Goal: Information Seeking & Learning: Find contact information

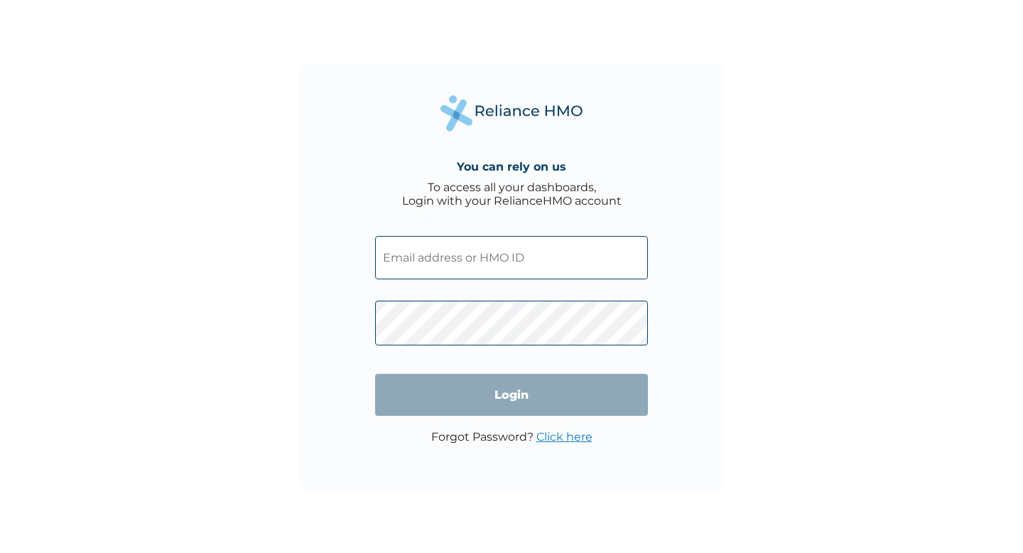
click at [455, 258] on input "text" at bounding box center [511, 257] width 273 height 43
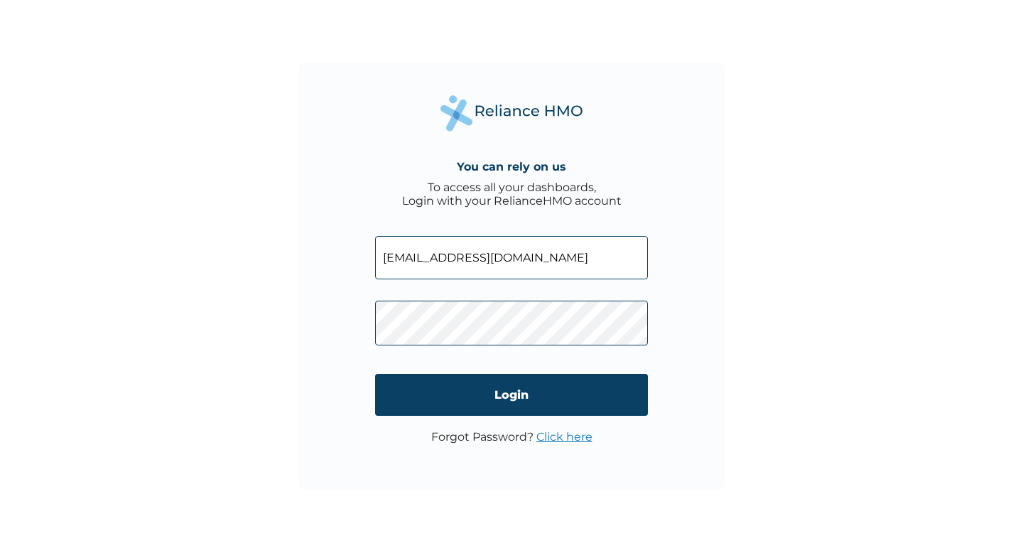
click at [502, 257] on input "[EMAIL_ADDRESS][DOMAIN_NAME]" at bounding box center [511, 257] width 273 height 43
type input "[EMAIL_ADDRESS][DOMAIN_NAME]"
click input "Login" at bounding box center [511, 395] width 273 height 42
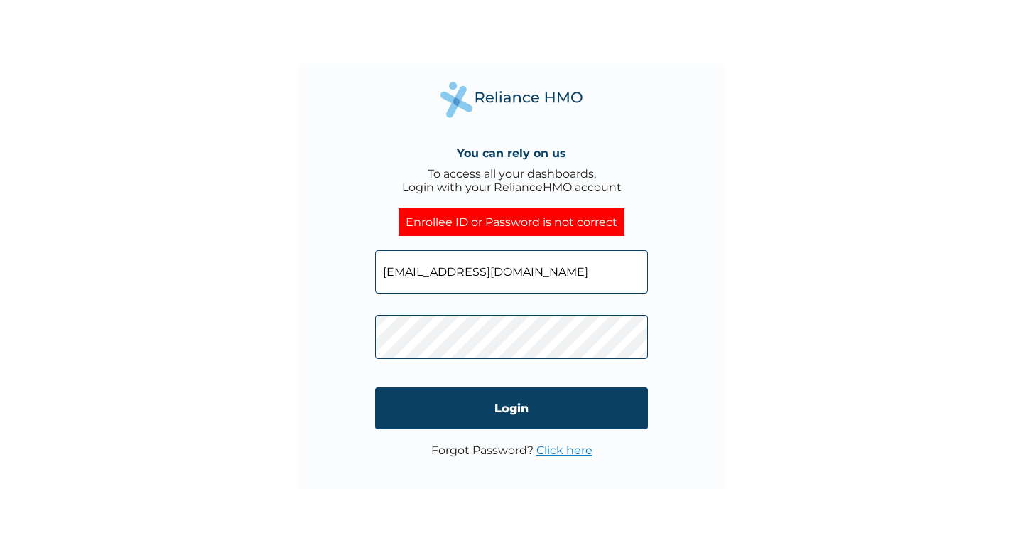
click input "Login" at bounding box center [511, 408] width 273 height 42
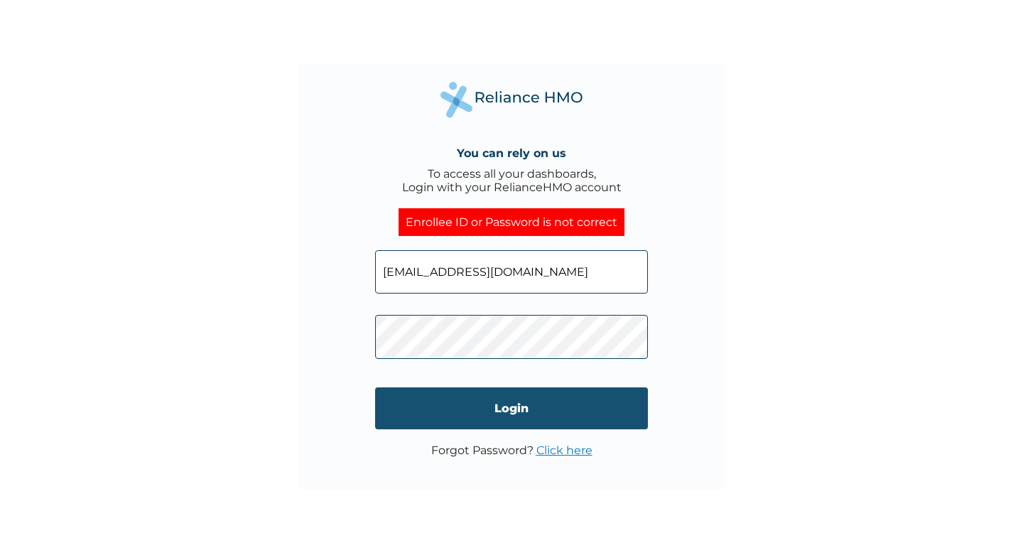
click at [552, 394] on input "Login" at bounding box center [511, 408] width 273 height 42
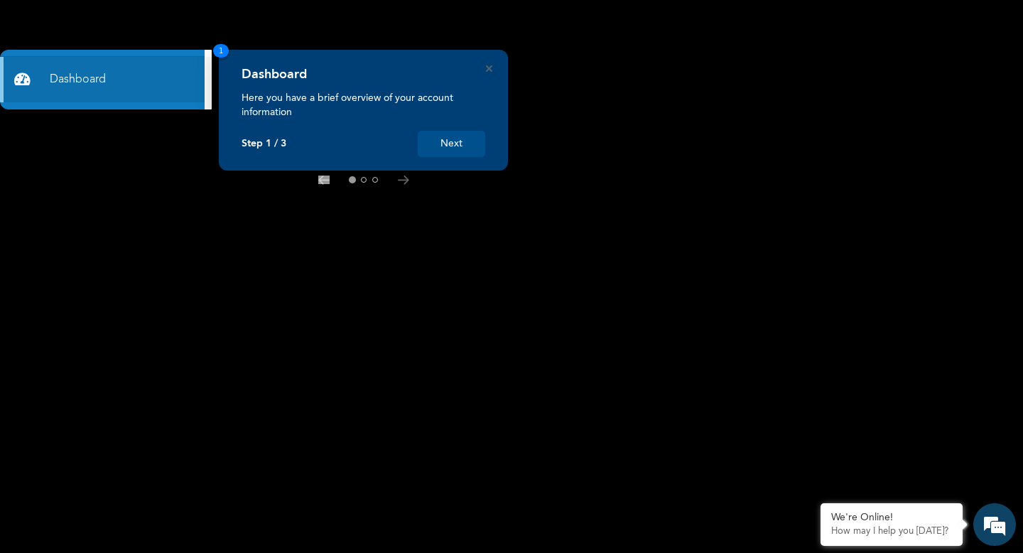
click at [438, 144] on button "Next" at bounding box center [451, 144] width 67 height 26
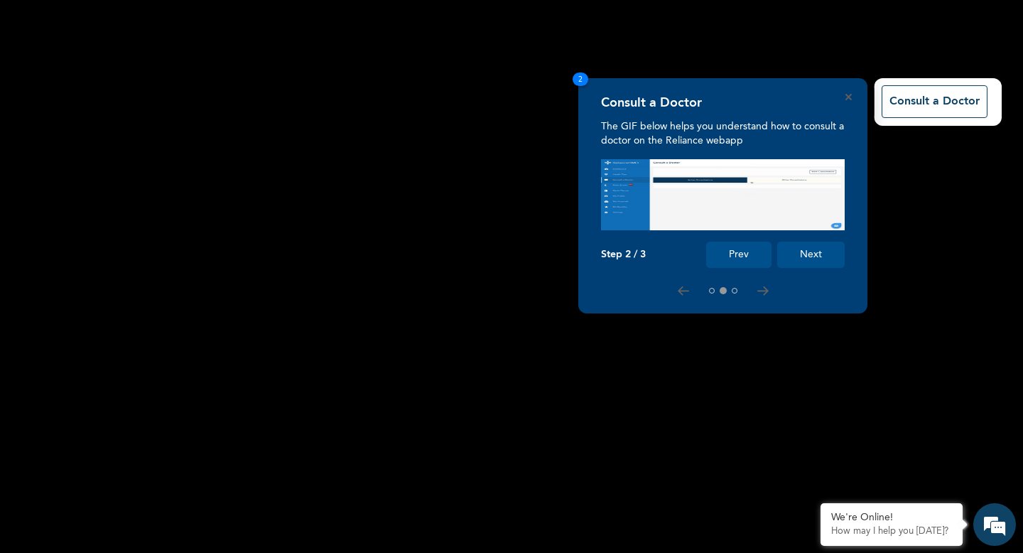
click at [813, 259] on button "Next" at bounding box center [810, 254] width 67 height 26
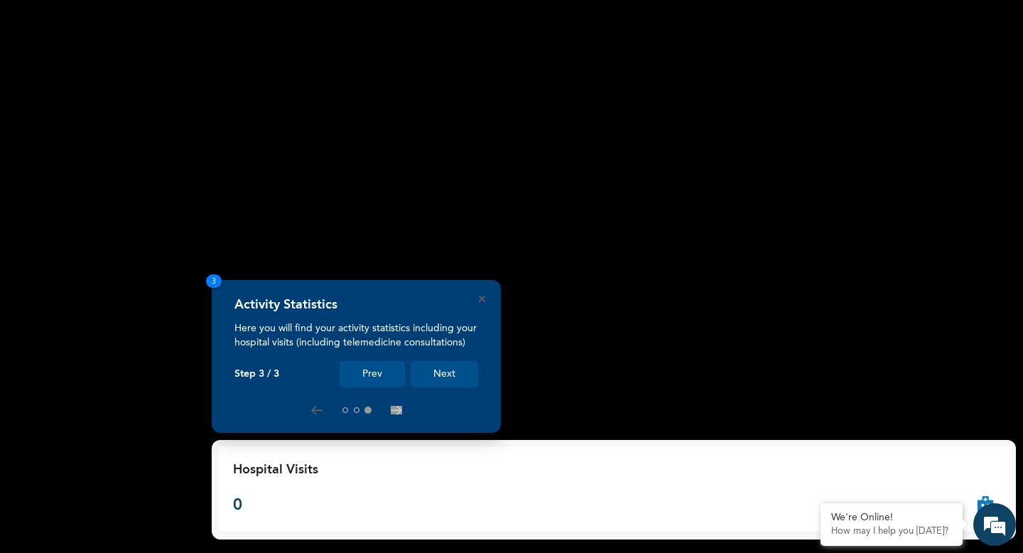
click at [450, 362] on button "Next" at bounding box center [444, 374] width 67 height 26
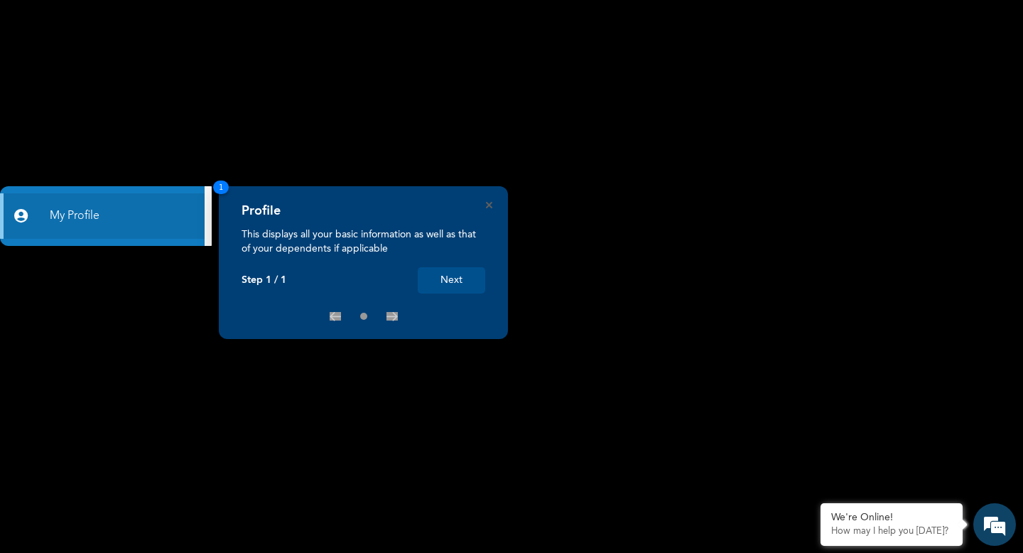
click at [489, 210] on div "Profile This displays all your basic information as well as that of your depend…" at bounding box center [363, 262] width 289 height 153
click at [489, 207] on icon "Close" at bounding box center [489, 205] width 6 height 6
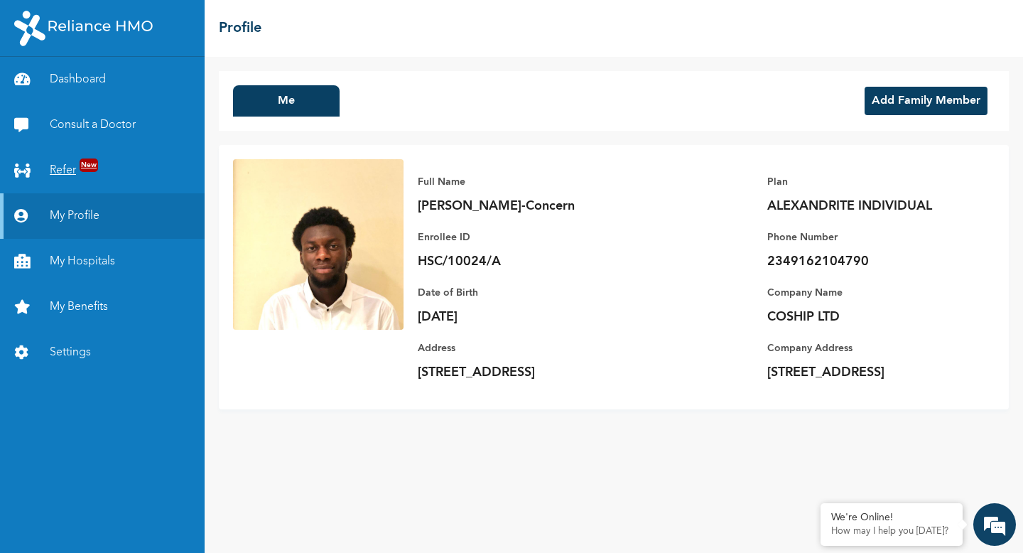
click at [147, 153] on link "Refer New" at bounding box center [102, 170] width 205 height 45
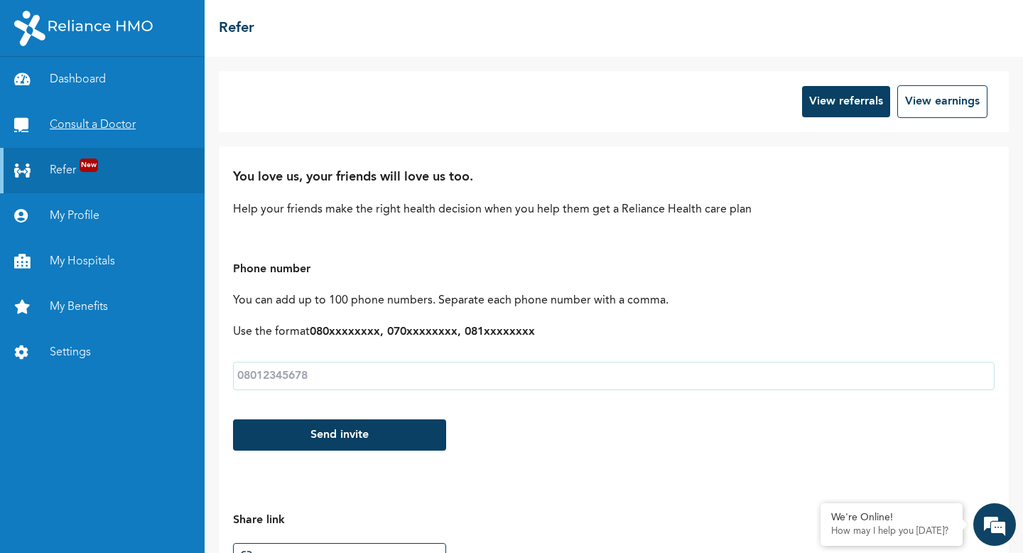
click at [152, 130] on link "Consult a Doctor" at bounding box center [102, 124] width 205 height 45
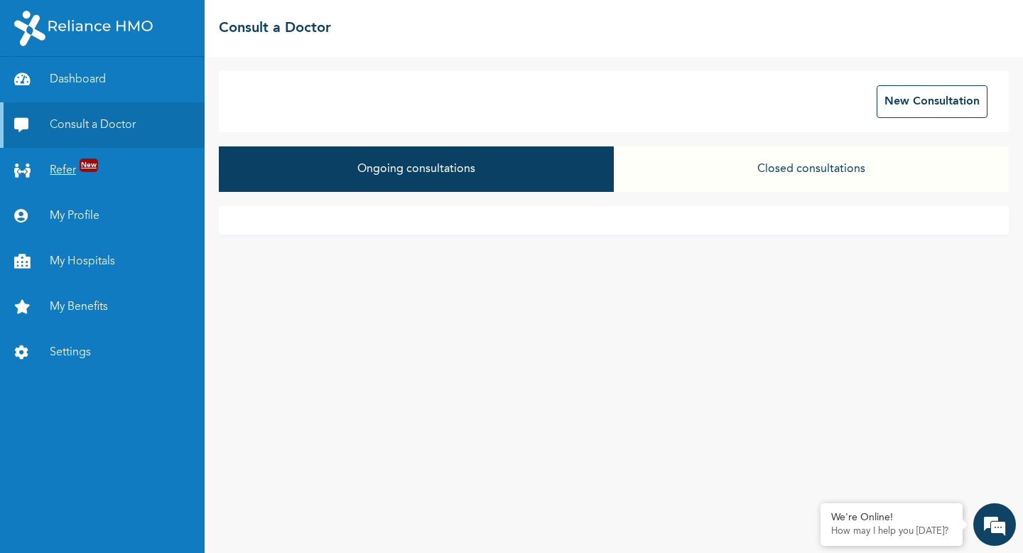
click at [148, 172] on link "Refer New" at bounding box center [102, 170] width 205 height 45
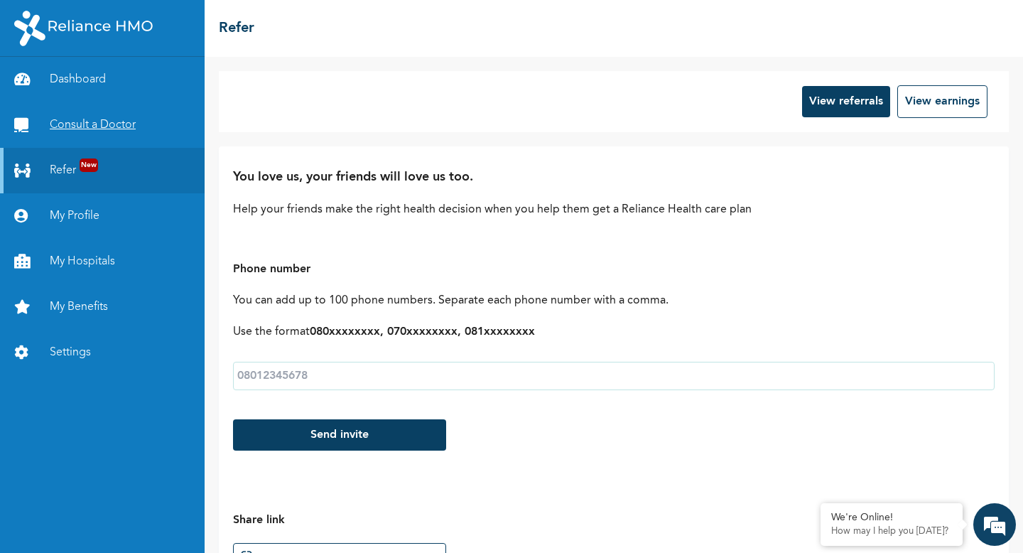
click at [147, 139] on link "Consult a Doctor" at bounding box center [102, 124] width 205 height 45
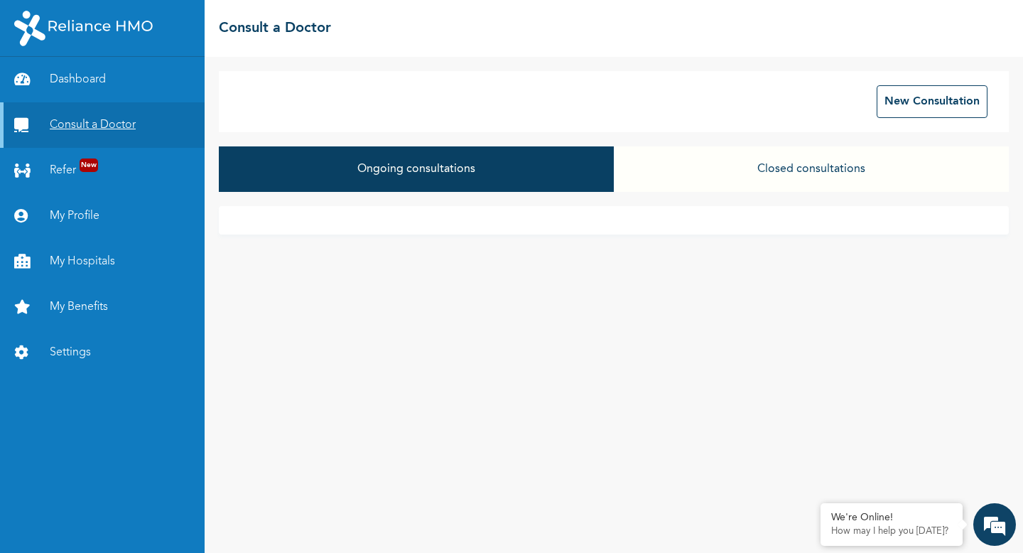
click at [143, 109] on link "Consult a Doctor" at bounding box center [102, 124] width 205 height 45
click at [143, 94] on link "Dashboard" at bounding box center [102, 79] width 205 height 45
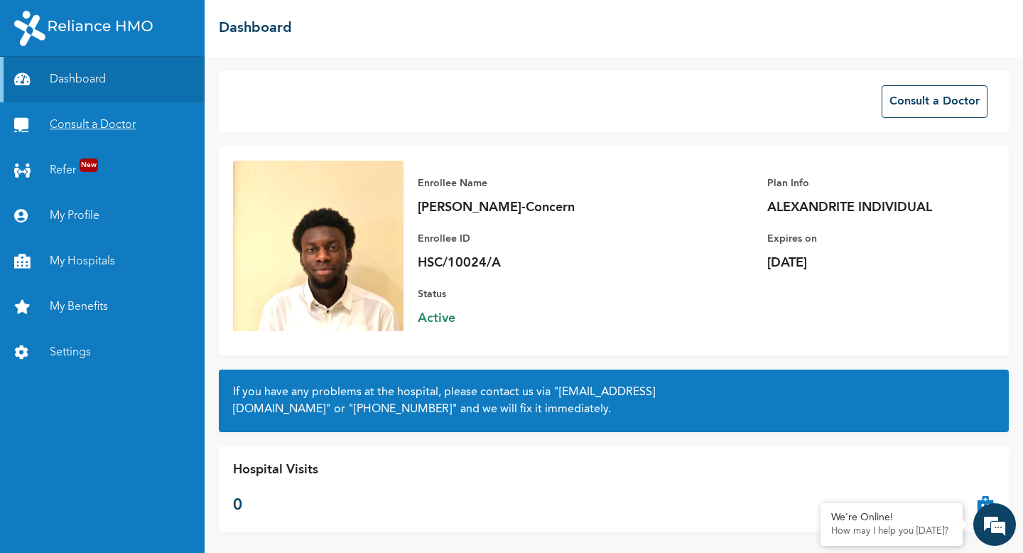
click at [187, 129] on link "Consult a Doctor" at bounding box center [102, 124] width 205 height 45
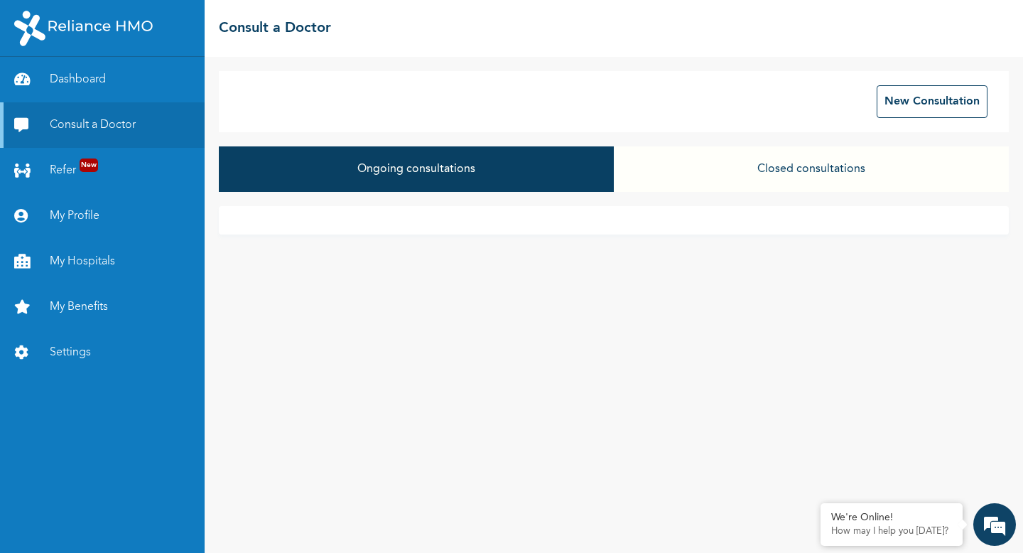
click at [675, 178] on button "Closed consultations" at bounding box center [811, 168] width 395 height 45
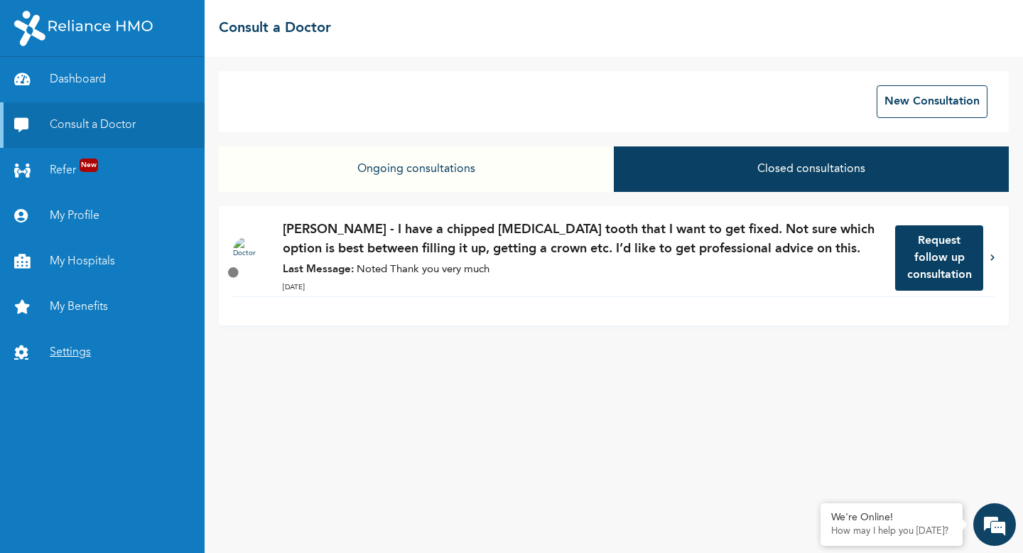
click at [170, 358] on link "Settings" at bounding box center [102, 352] width 205 height 45
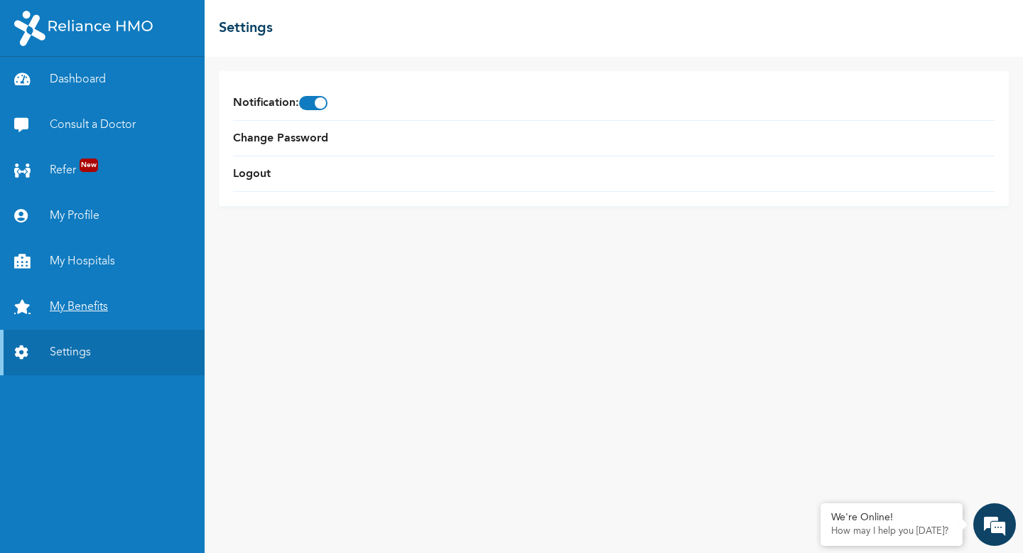
click at [159, 319] on link "My Benefits" at bounding box center [102, 306] width 205 height 45
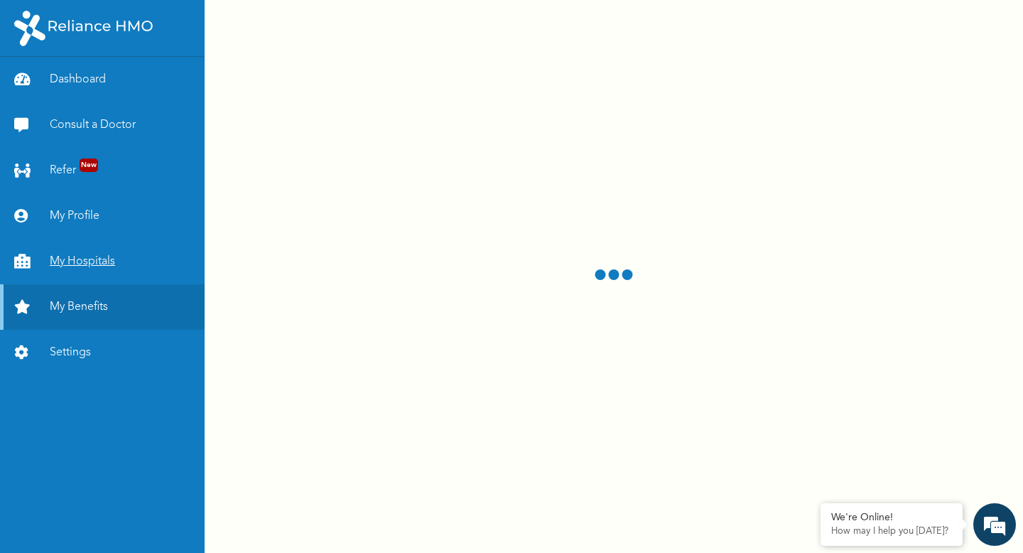
click at [139, 271] on link "My Hospitals" at bounding box center [102, 261] width 205 height 45
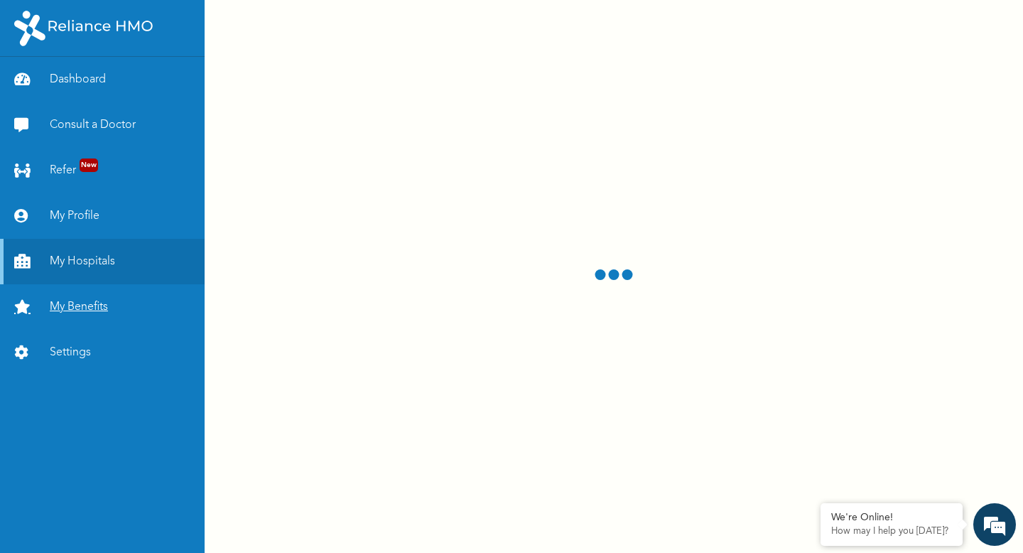
click at [155, 320] on link "My Benefits" at bounding box center [102, 306] width 205 height 45
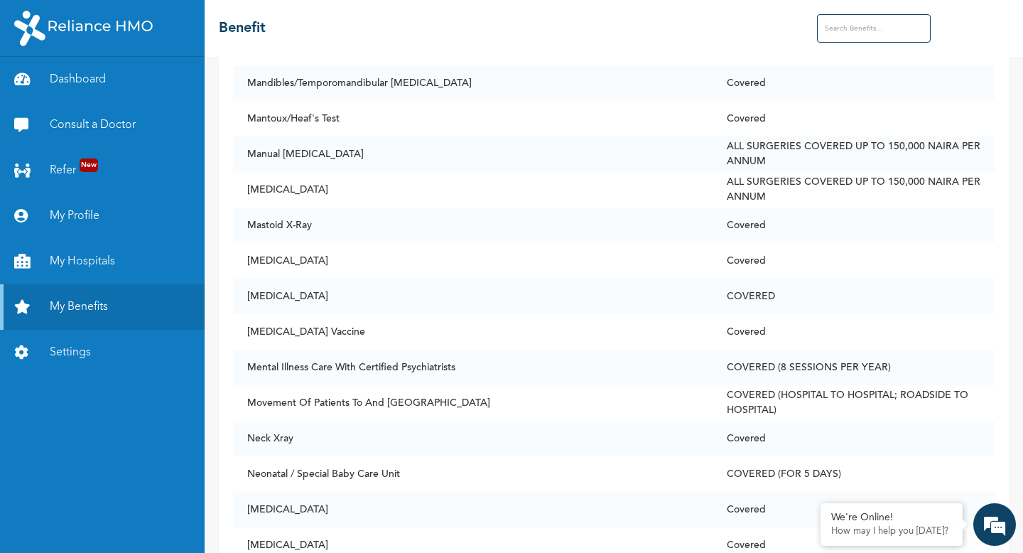
scroll to position [6167, 0]
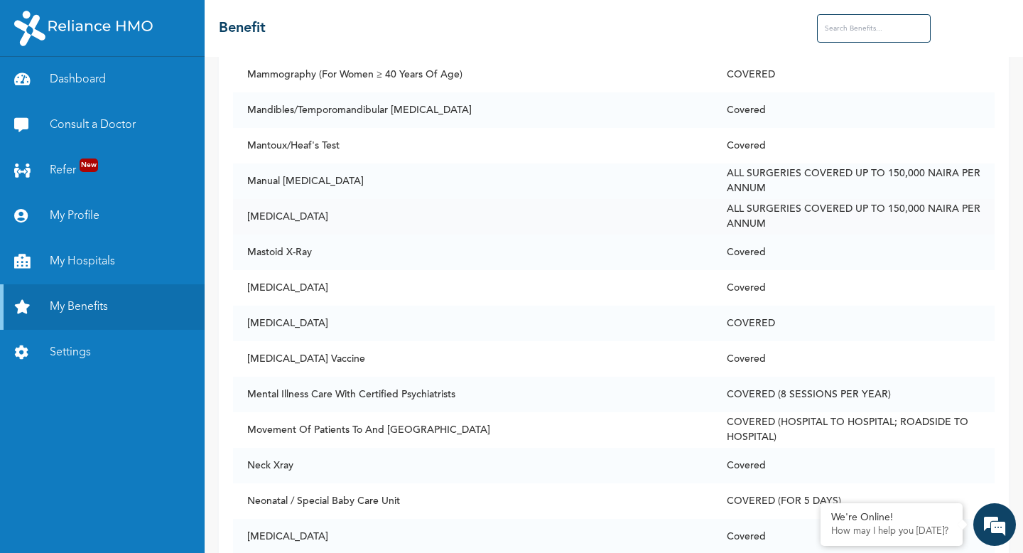
click at [376, 213] on td "[MEDICAL_DATA]" at bounding box center [472, 217] width 479 height 36
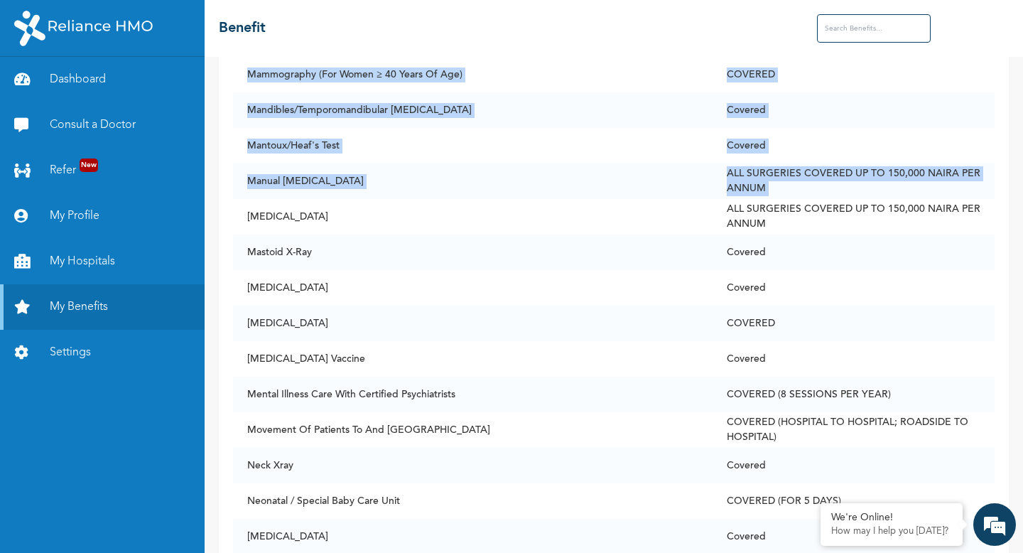
drag, startPoint x: 320, startPoint y: 208, endPoint x: 224, endPoint y: 204, distance: 96.0
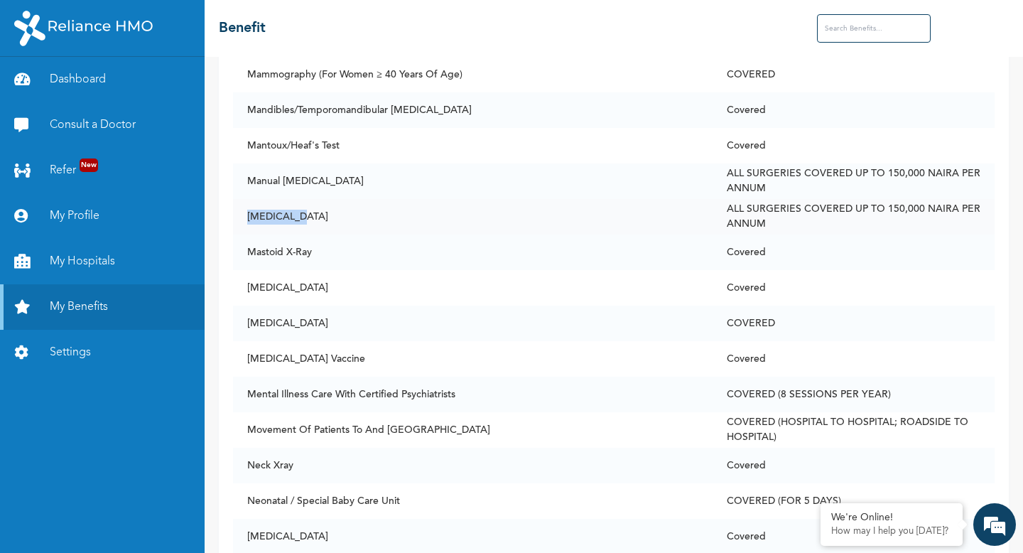
drag, startPoint x: 239, startPoint y: 214, endPoint x: 327, endPoint y: 210, distance: 88.2
click at [327, 210] on td "[MEDICAL_DATA]" at bounding box center [472, 217] width 479 height 36
copy td "[MEDICAL_DATA]"
click at [697, 178] on td "Manual [MEDICAL_DATA]" at bounding box center [472, 181] width 479 height 36
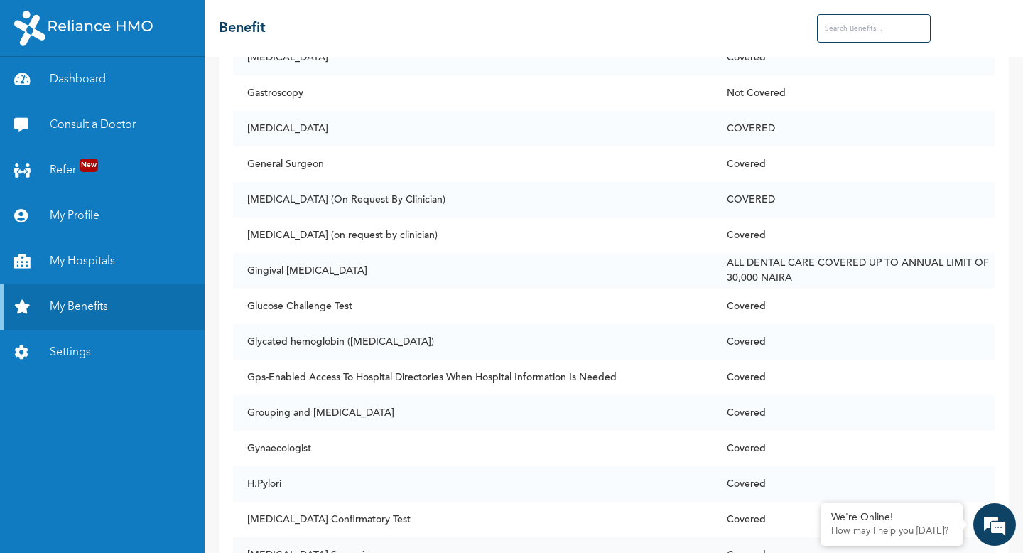
scroll to position [3683, 0]
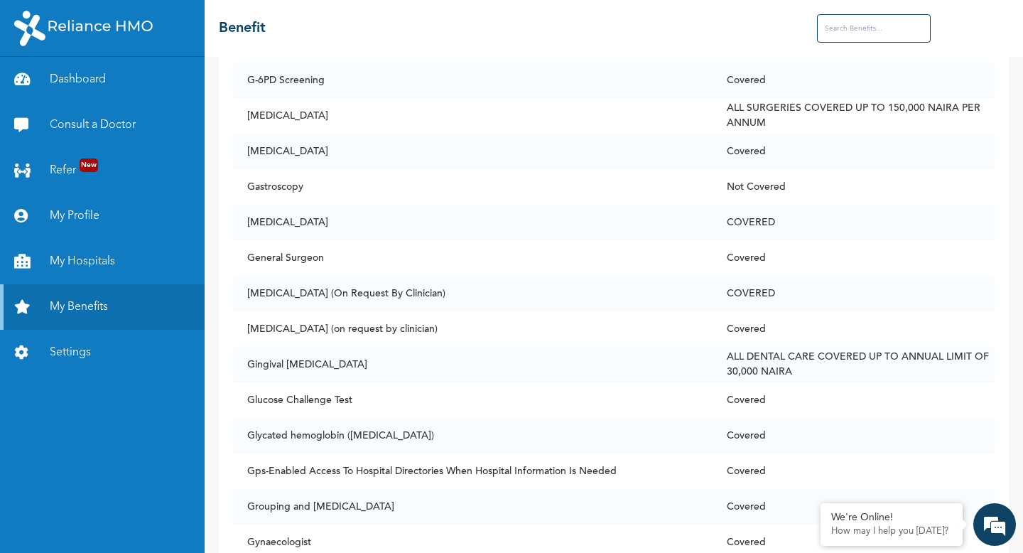
click at [857, 30] on input "text" at bounding box center [874, 28] width 114 height 28
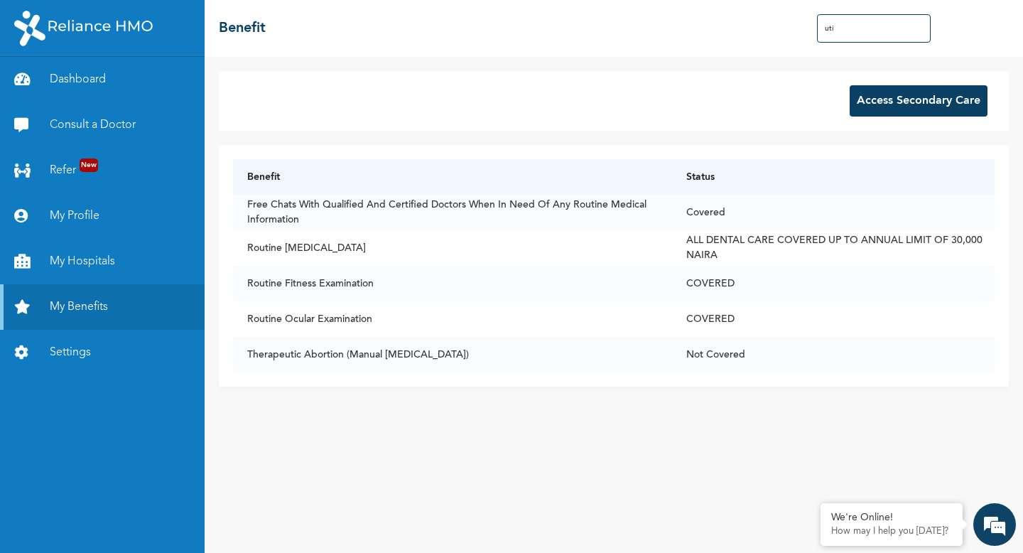
scroll to position [0, 0]
type input "u"
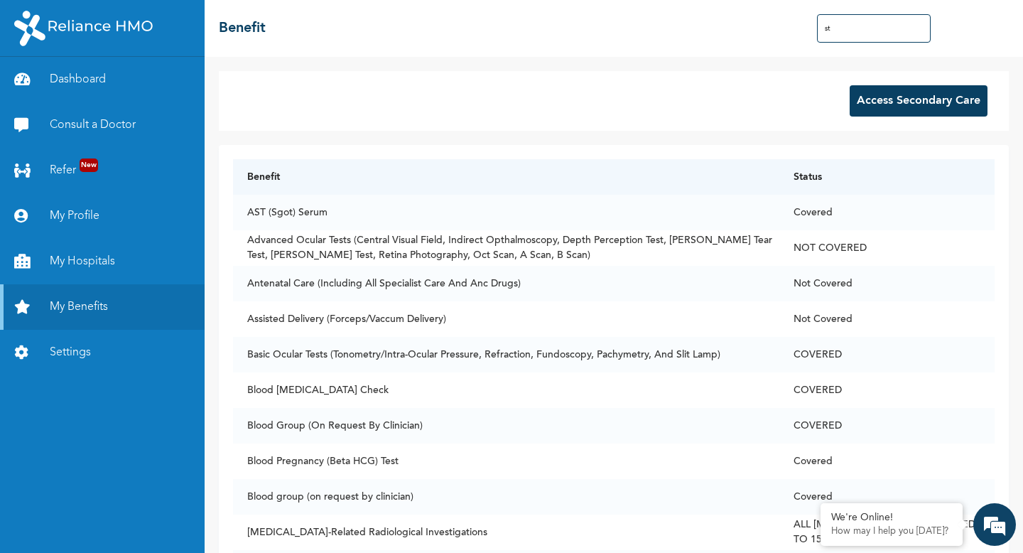
type input "std"
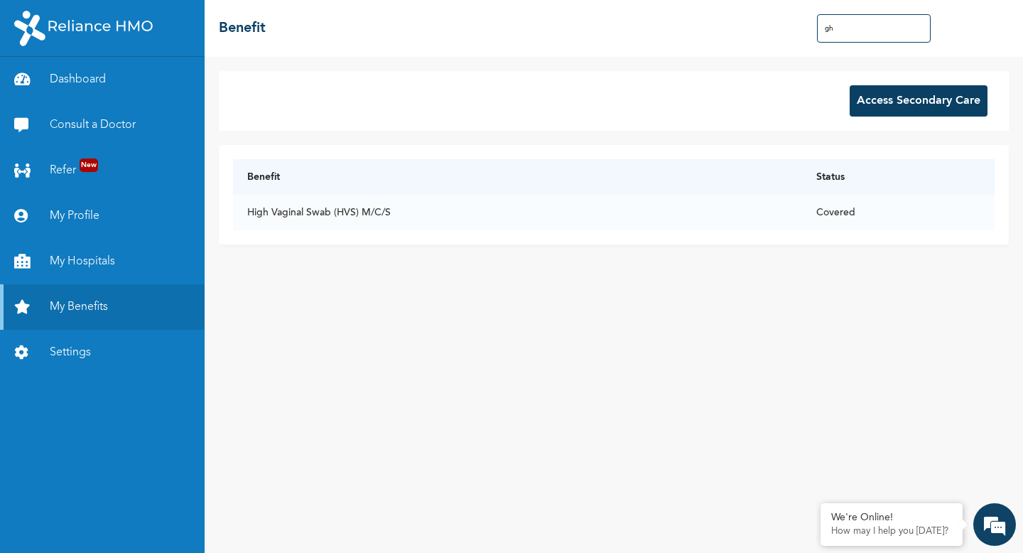
type input "g"
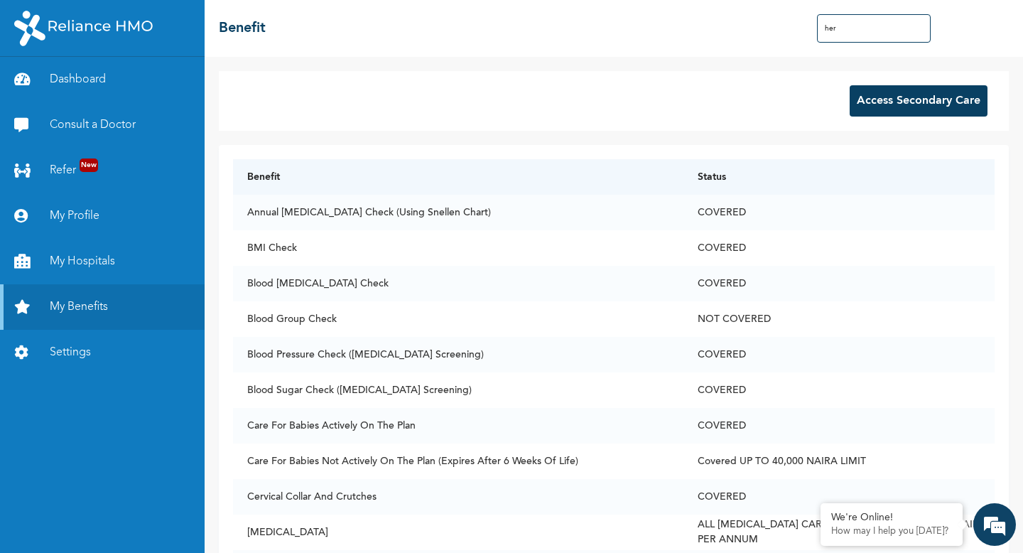
type input "herp"
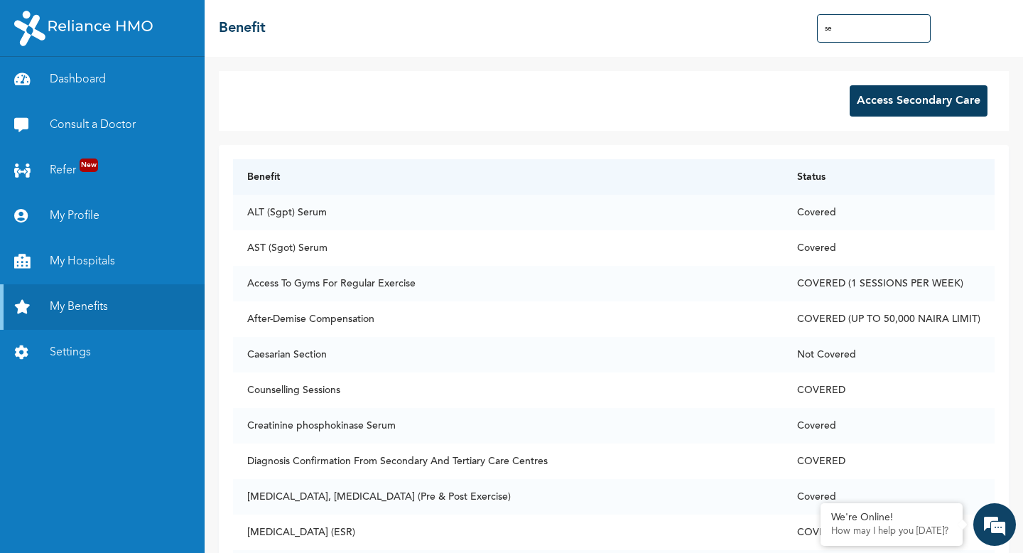
type input "s"
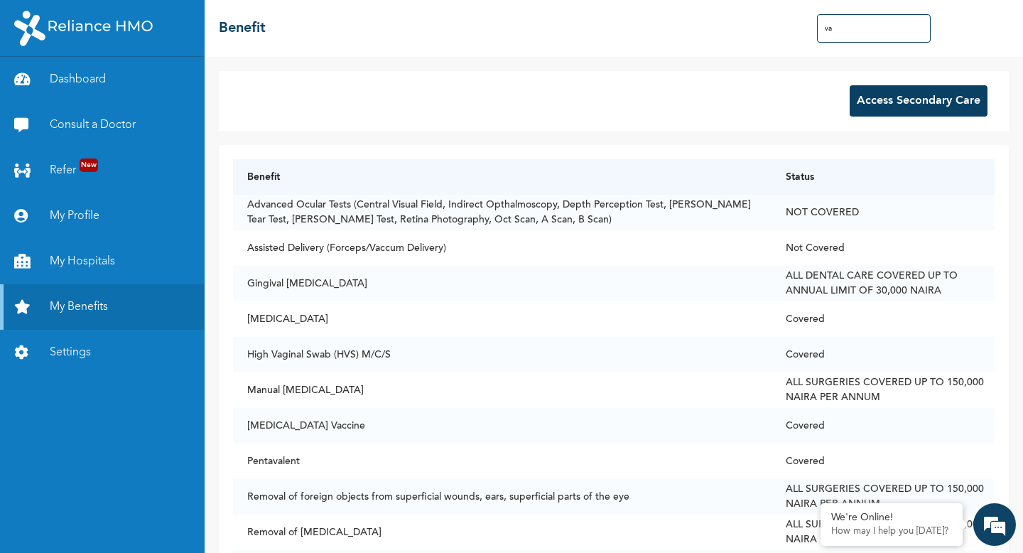
type input "vag"
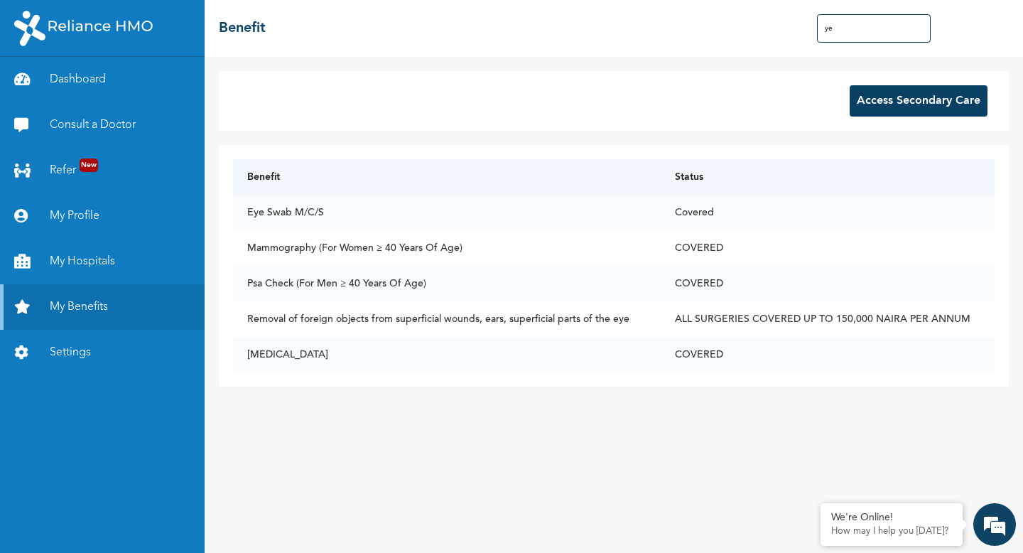
type input "yea"
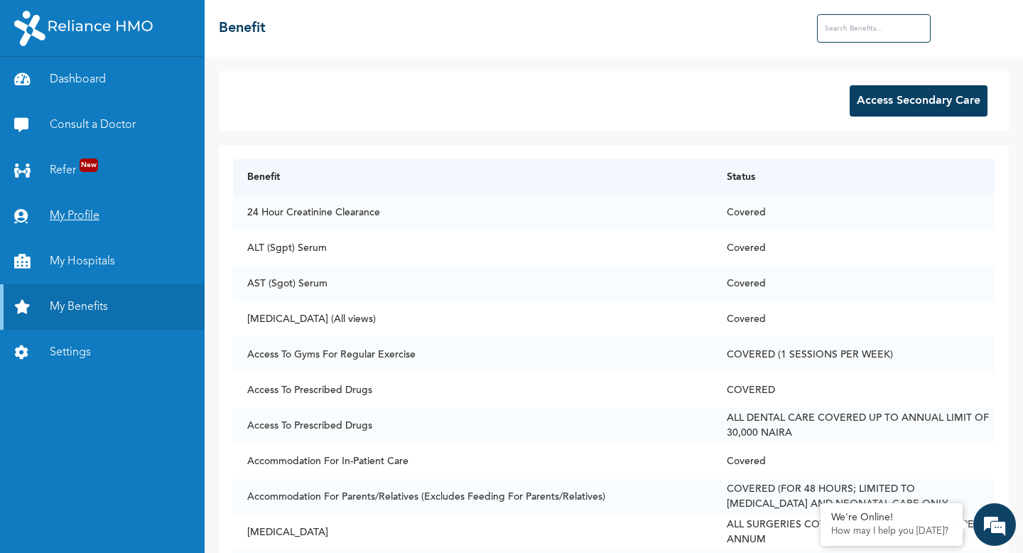
click at [164, 212] on link "My Profile" at bounding box center [102, 215] width 205 height 45
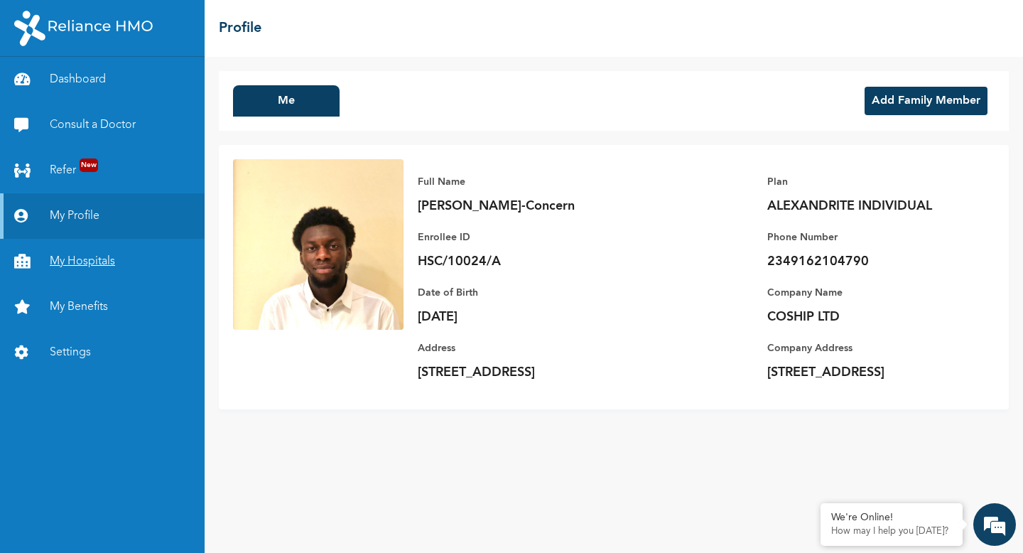
click at [140, 264] on link "My Hospitals" at bounding box center [102, 261] width 205 height 45
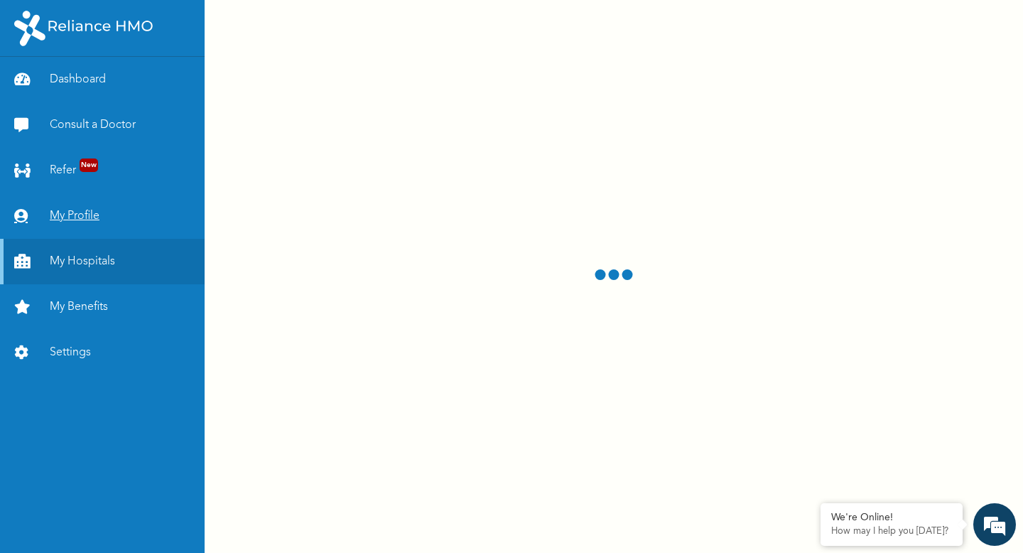
click at [130, 238] on link "My Profile" at bounding box center [102, 215] width 205 height 45
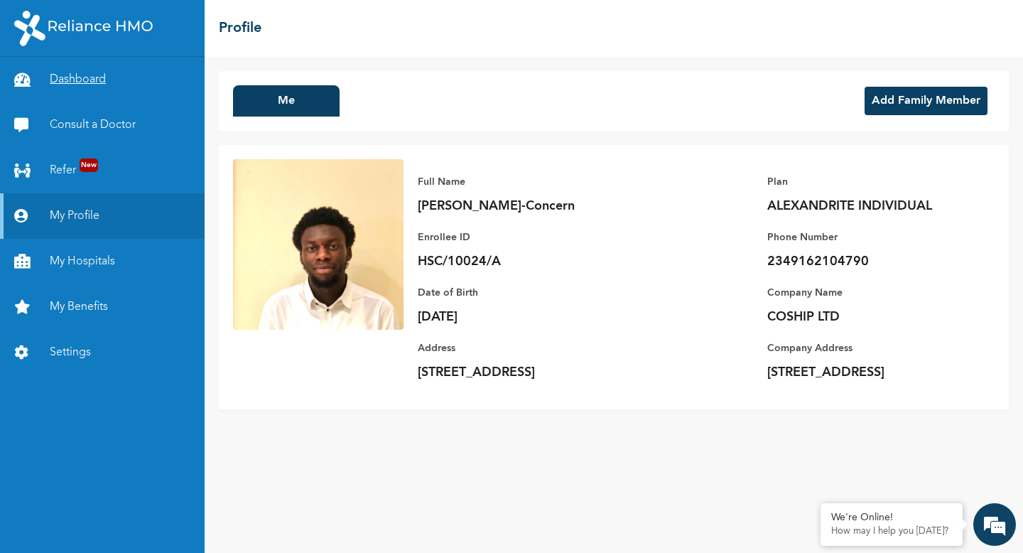
click at [141, 76] on link "Dashboard" at bounding box center [102, 79] width 205 height 45
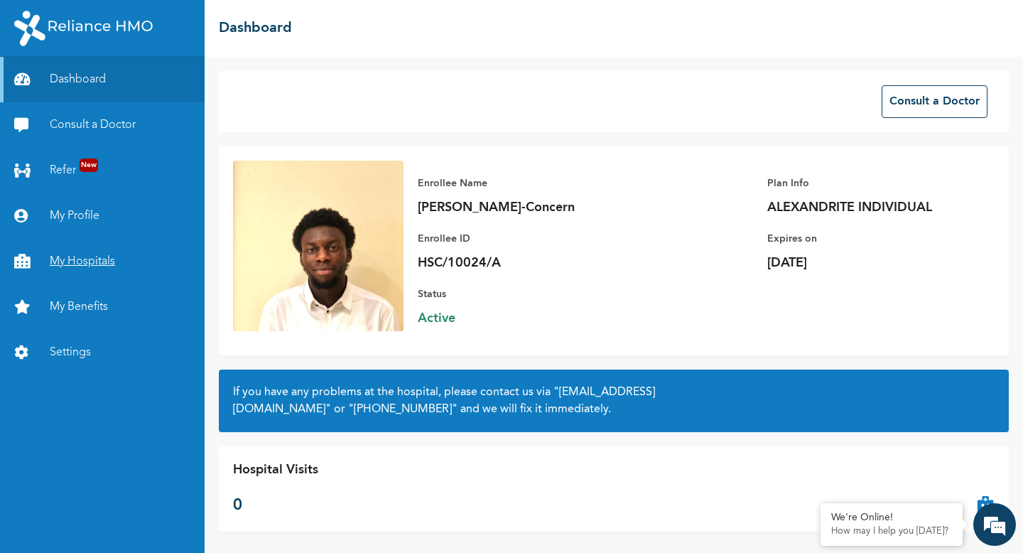
click at [139, 273] on link "My Hospitals" at bounding box center [102, 261] width 205 height 45
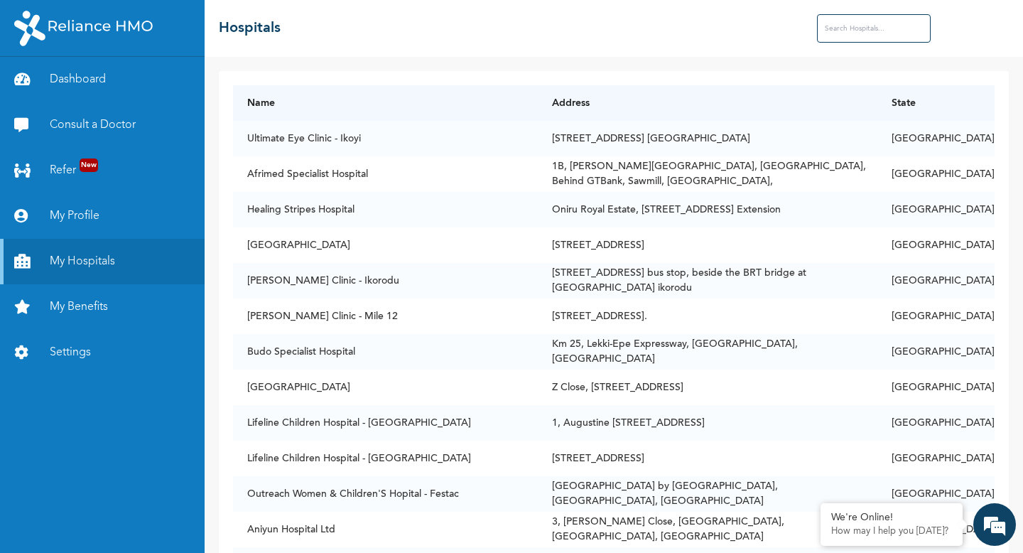
click at [897, 21] on input "text" at bounding box center [874, 28] width 114 height 28
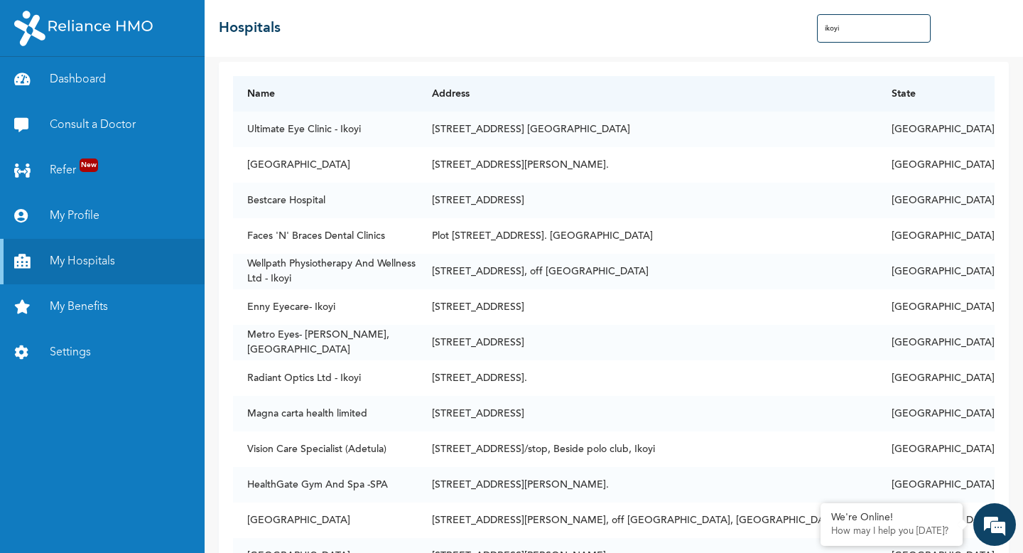
scroll to position [1, 0]
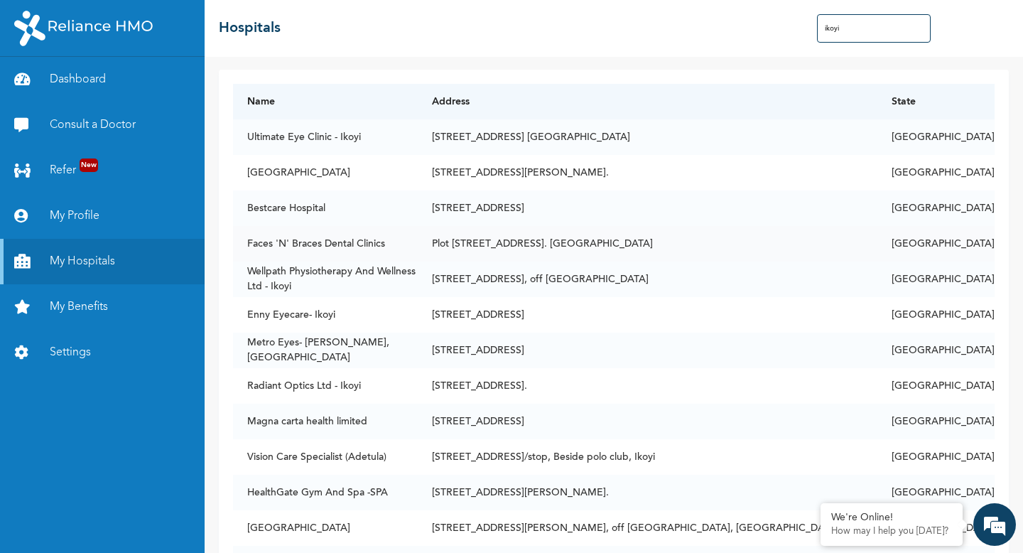
type input "ikoyi"
drag, startPoint x: 246, startPoint y: 246, endPoint x: 398, endPoint y: 241, distance: 151.4
click at [398, 241] on td "Faces 'N' Braces Dental Clinics" at bounding box center [325, 244] width 185 height 36
copy td "Faces 'N' Braces Dental Clinics"
click at [884, 29] on input "ikoyi" at bounding box center [874, 28] width 114 height 28
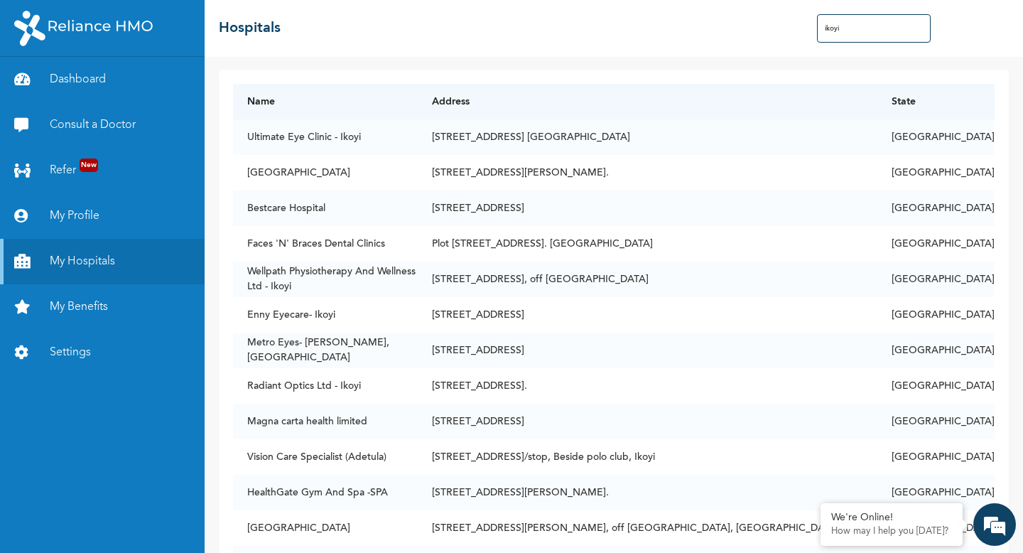
click at [884, 29] on input "ikoyi" at bounding box center [874, 28] width 114 height 28
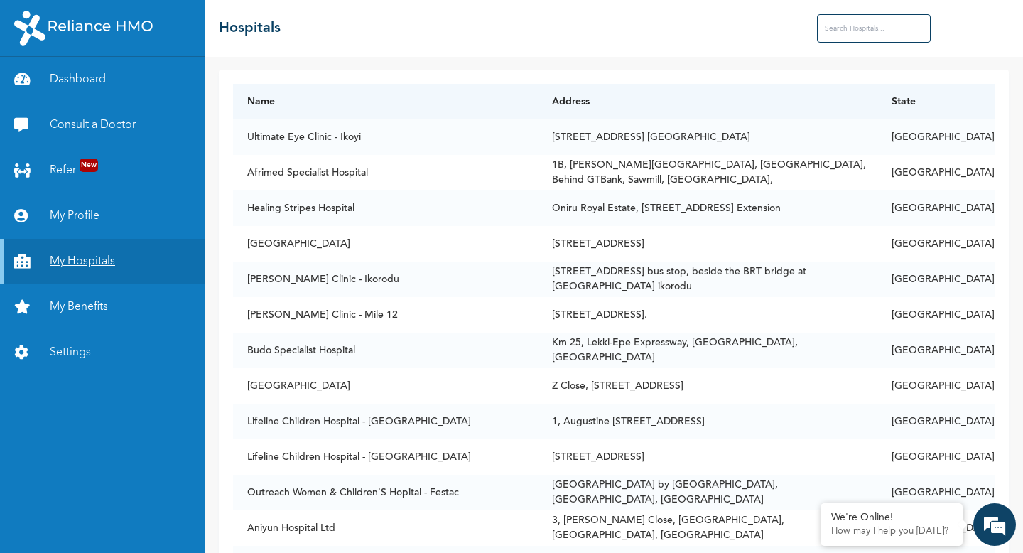
click at [93, 272] on link "My Hospitals" at bounding box center [102, 261] width 205 height 45
click at [89, 320] on link "My Benefits" at bounding box center [102, 306] width 205 height 45
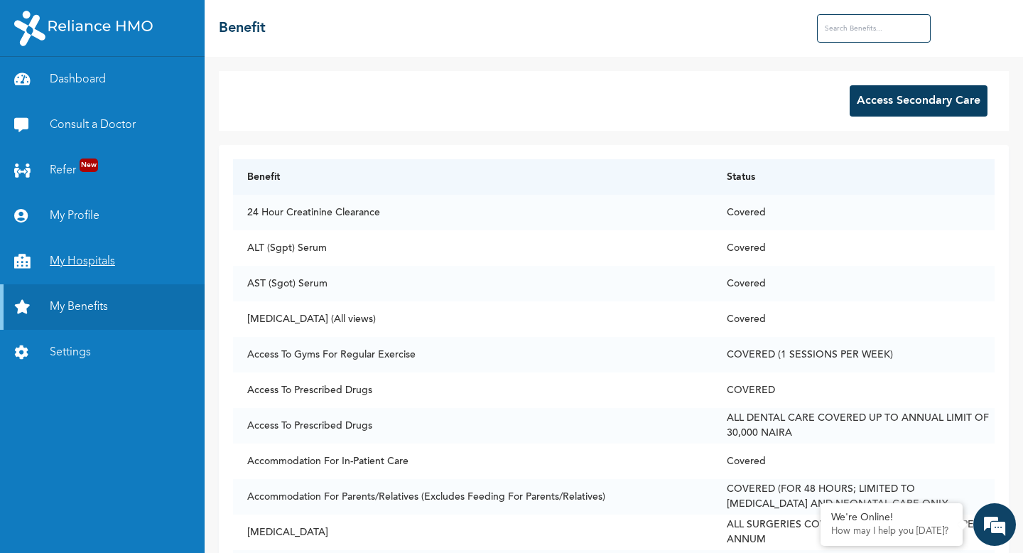
click at [94, 272] on link "My Hospitals" at bounding box center [102, 261] width 205 height 45
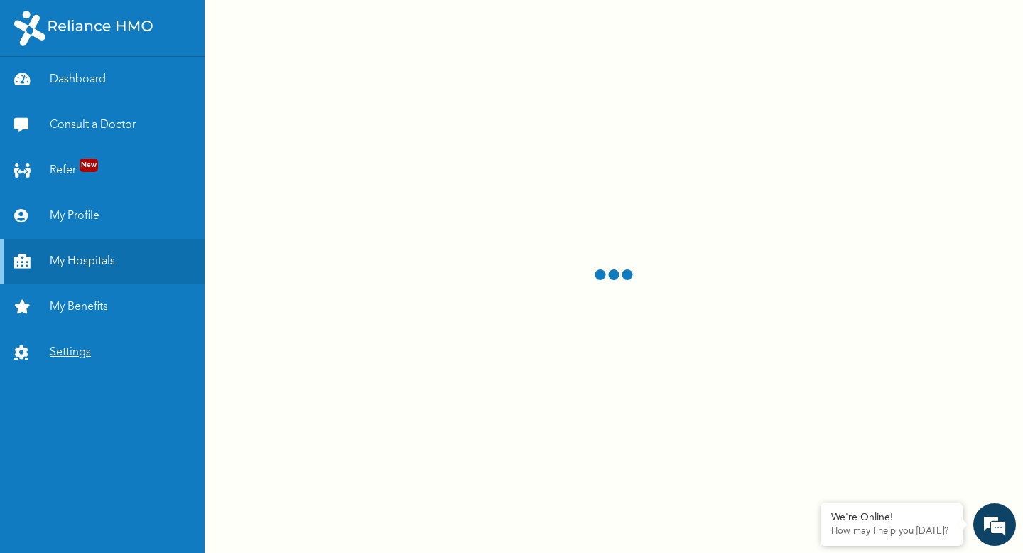
click at [84, 356] on link "Settings" at bounding box center [102, 352] width 205 height 45
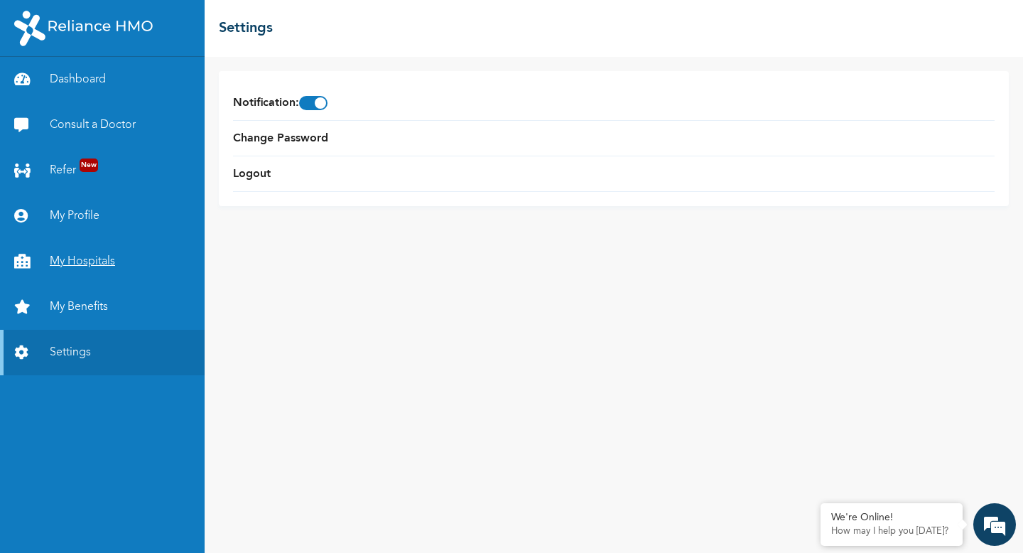
click at [101, 266] on link "My Hospitals" at bounding box center [102, 261] width 205 height 45
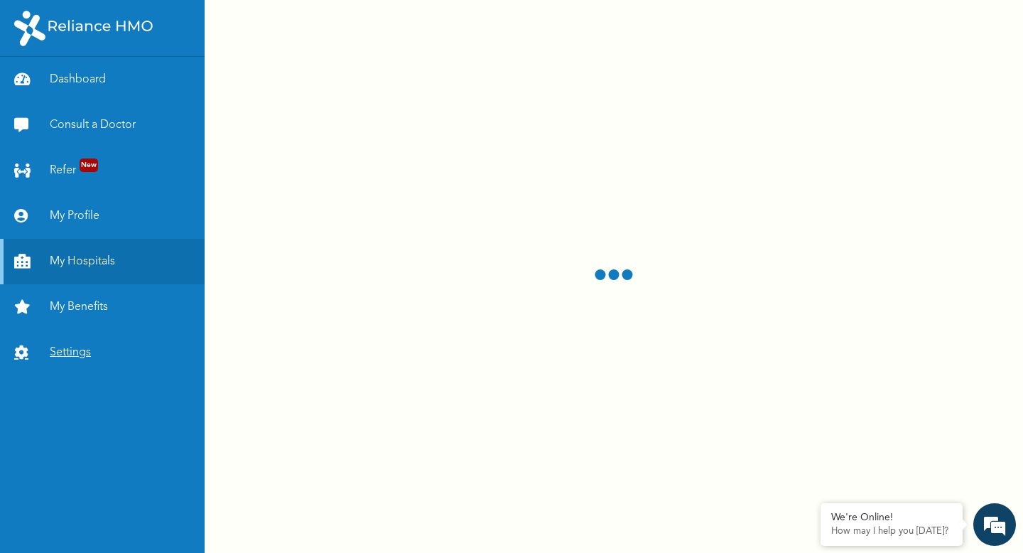
click at [88, 342] on link "Settings" at bounding box center [102, 352] width 205 height 45
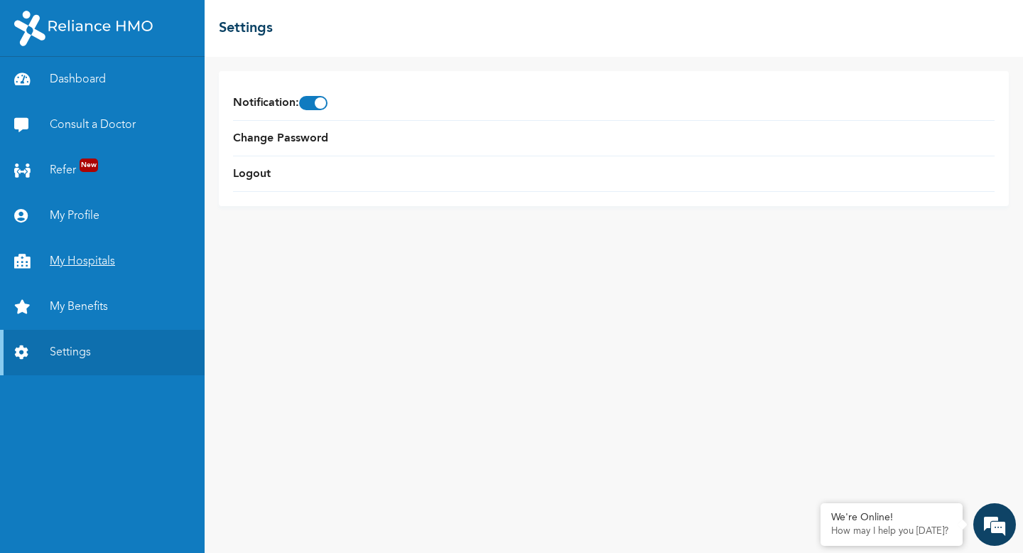
click at [110, 277] on link "My Hospitals" at bounding box center [102, 261] width 205 height 45
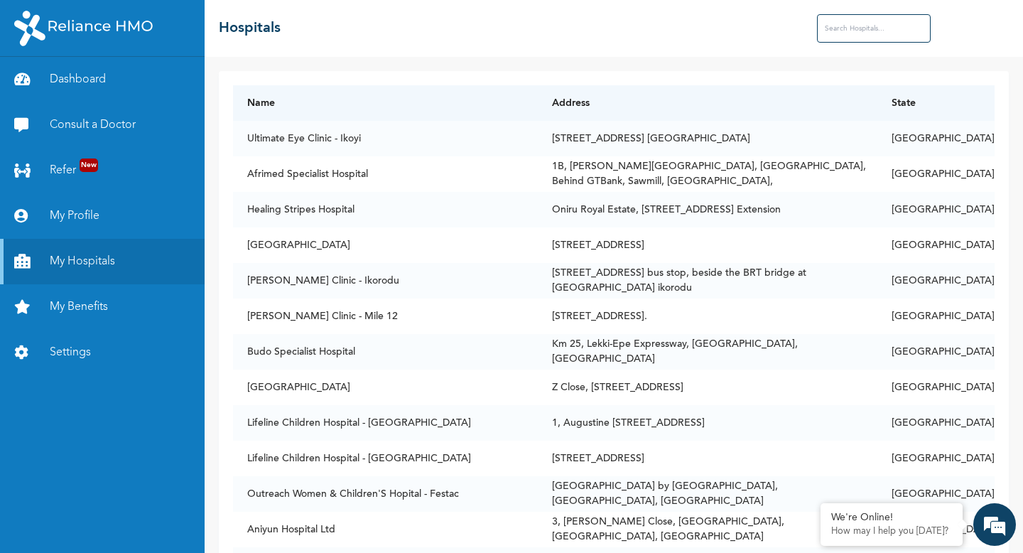
click at [865, 28] on input "text" at bounding box center [874, 28] width 114 height 28
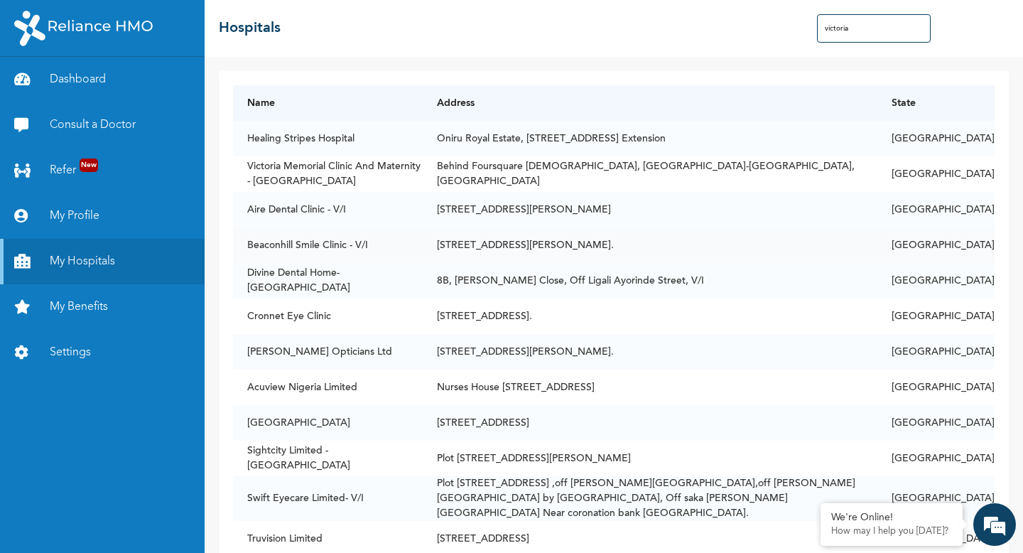
click at [345, 252] on td "Beaconhill Smile Clinic - V/I" at bounding box center [328, 245] width 190 height 36
copy td "Beaconhill Smile Clinic - V/I"
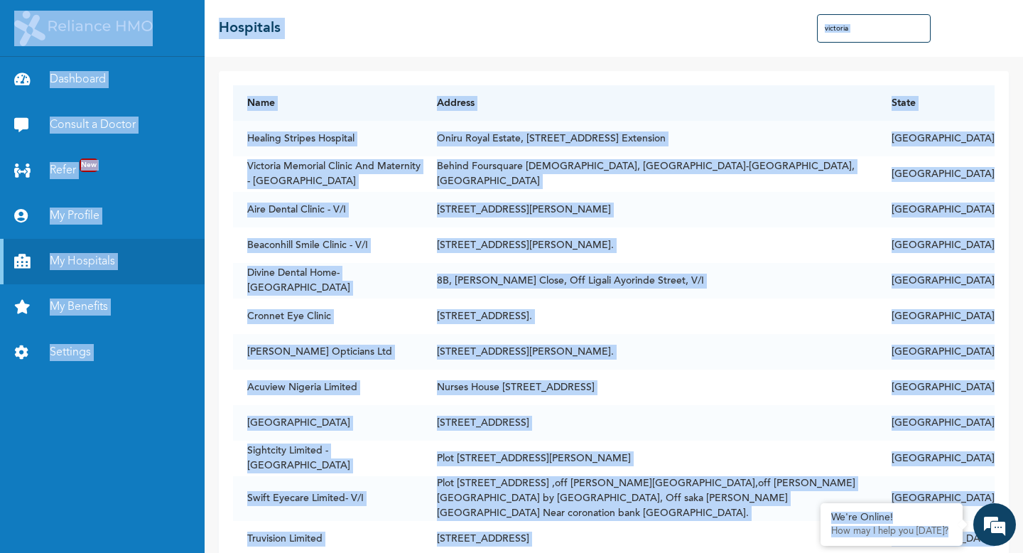
click at [891, 31] on input "victoria" at bounding box center [874, 28] width 114 height 28
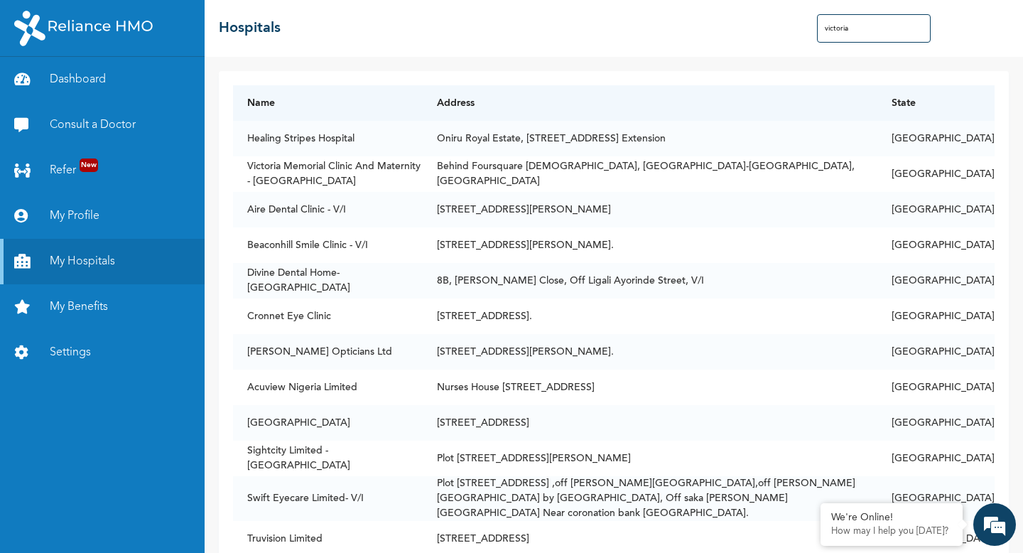
click at [891, 31] on input "victoria" at bounding box center [874, 28] width 114 height 28
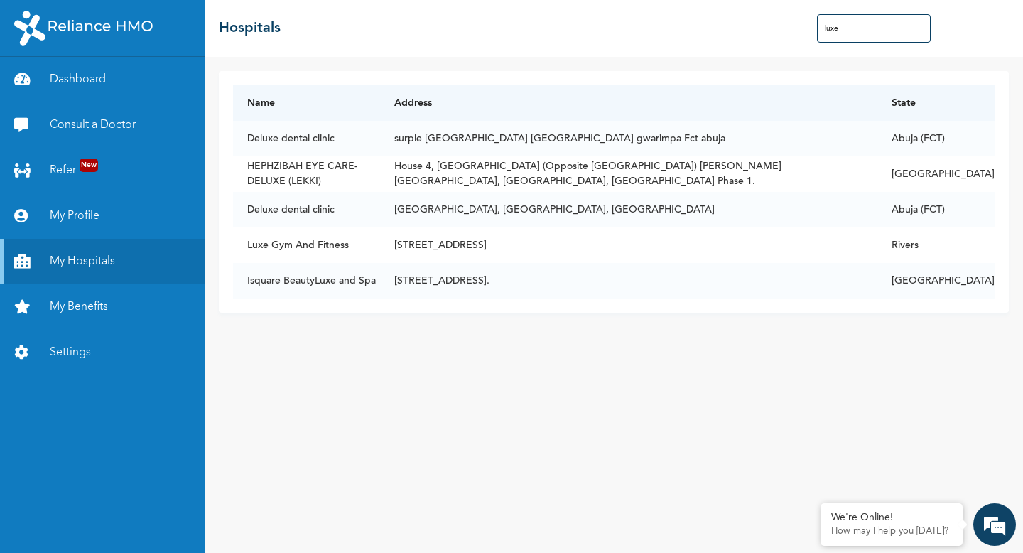
click at [881, 38] on input "luxe" at bounding box center [874, 28] width 114 height 28
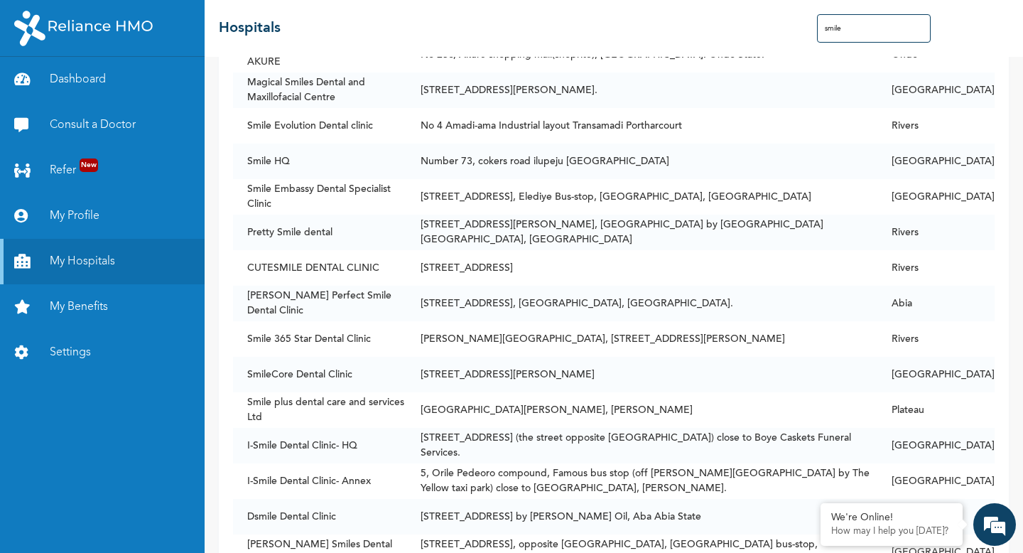
scroll to position [626, 0]
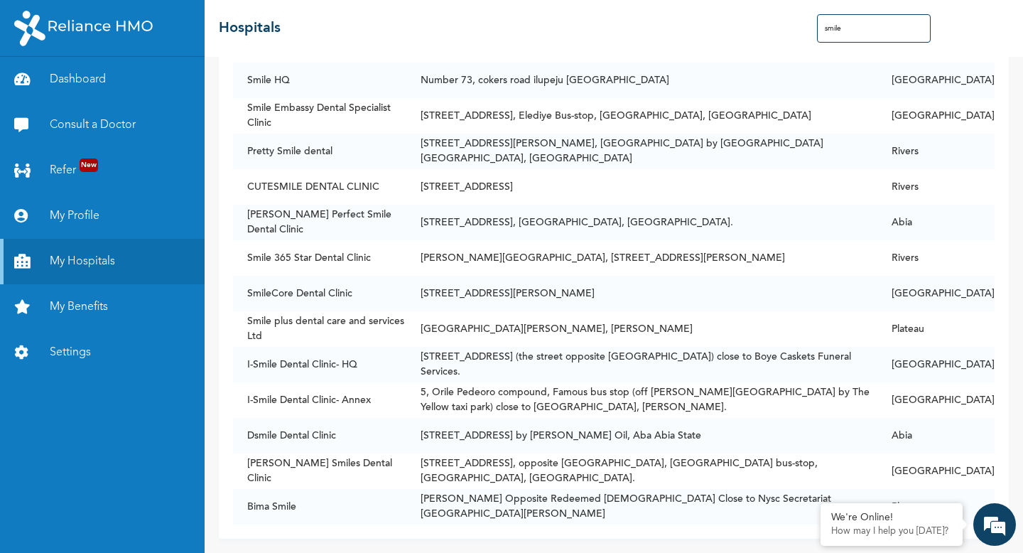
type input "smile"
click at [555, 178] on td "[STREET_ADDRESS]" at bounding box center [641, 187] width 471 height 36
click at [999, 518] on em at bounding box center [994, 524] width 38 height 38
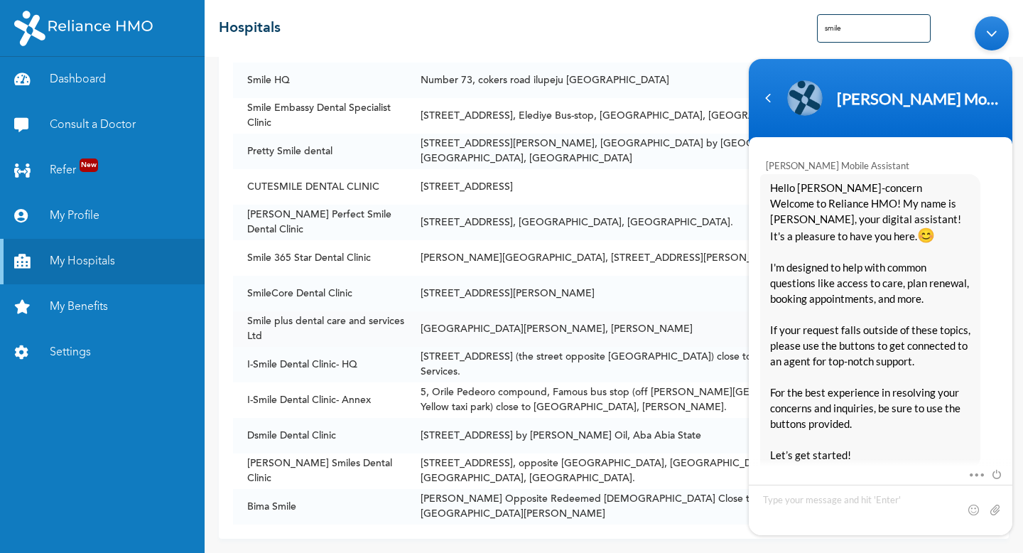
scroll to position [1313, 0]
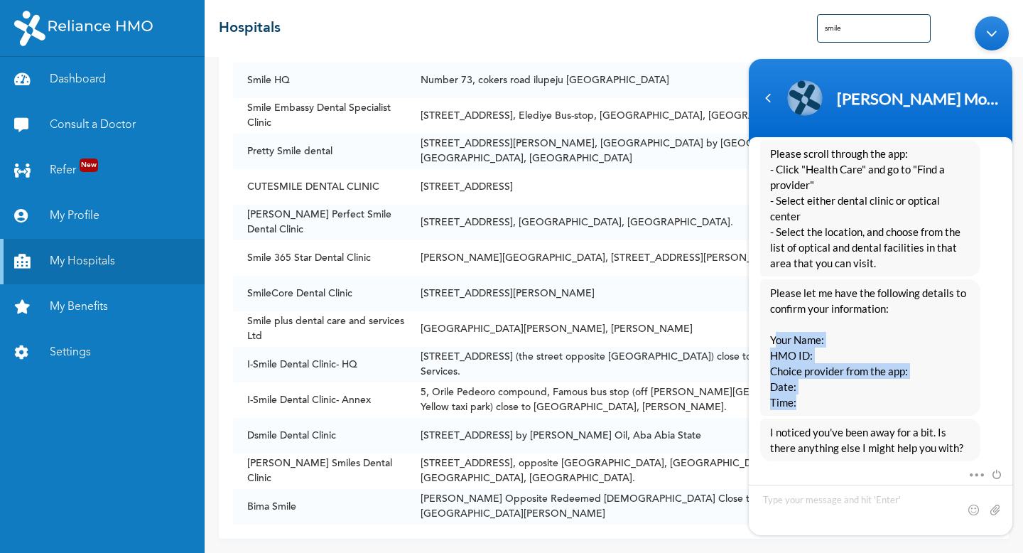
drag, startPoint x: 773, startPoint y: 338, endPoint x: 817, endPoint y: 402, distance: 77.2
click at [817, 402] on span "Please let me have the following details to confirm your information: Your Name…" at bounding box center [870, 347] width 200 height 125
copy span "our Name: HMO ID: Choice provider from the app: Date: Time:"
click at [148, 63] on link "Dashboard" at bounding box center [102, 79] width 205 height 45
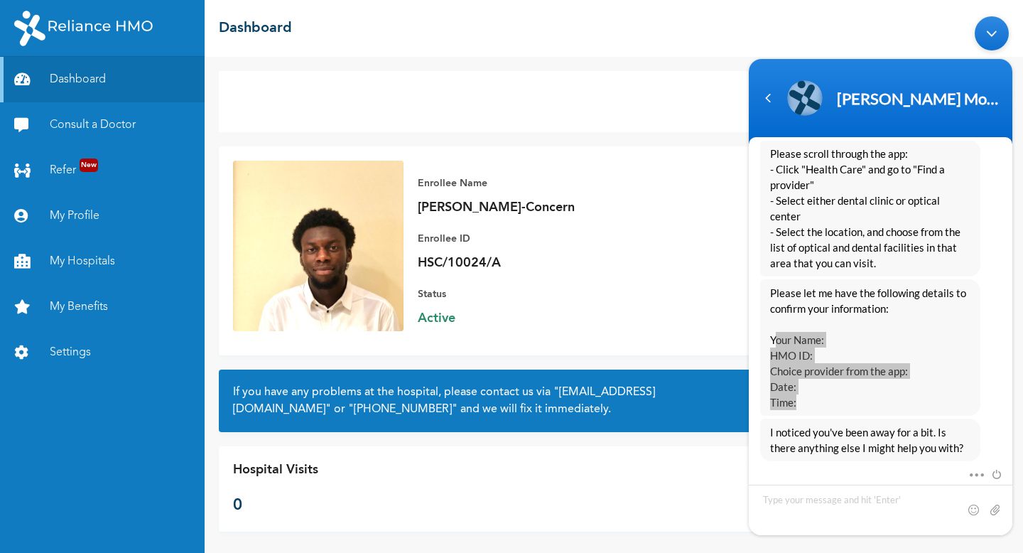
click at [428, 265] on p "HSC/10024/A" at bounding box center [517, 262] width 199 height 17
copy p "HSC/10024/A"
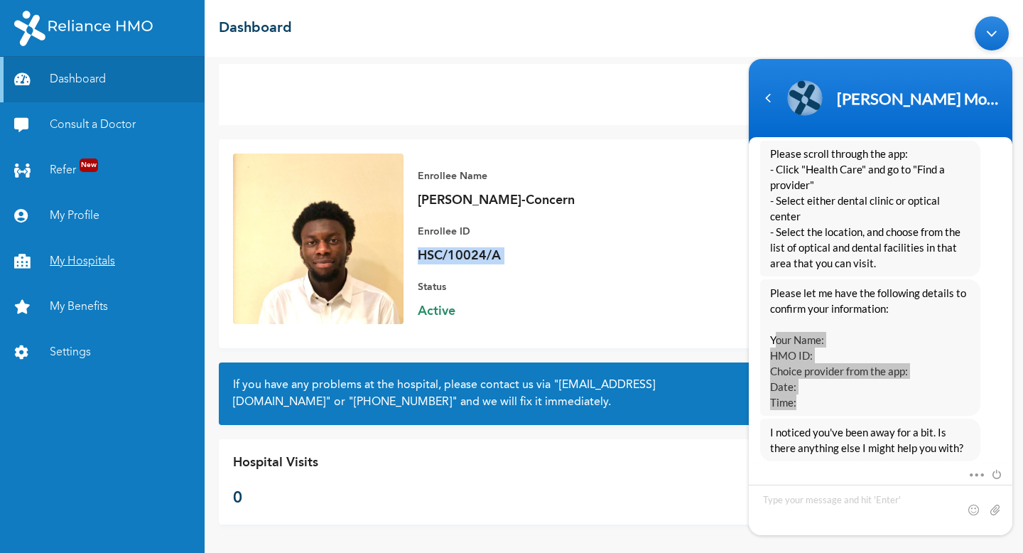
click at [98, 249] on link "My Hospitals" at bounding box center [102, 261] width 205 height 45
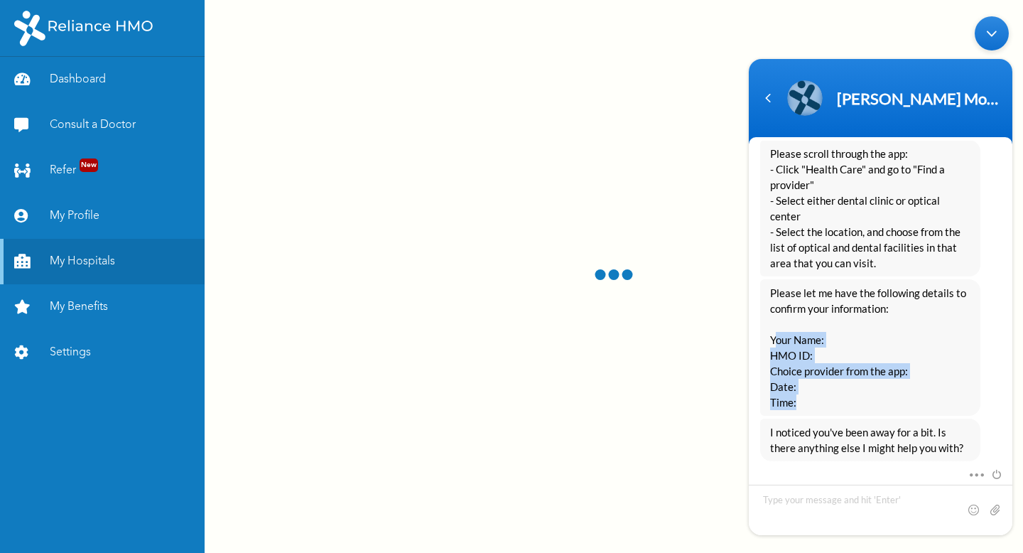
click at [985, 31] on div "Minimize live chat window" at bounding box center [991, 33] width 34 height 34
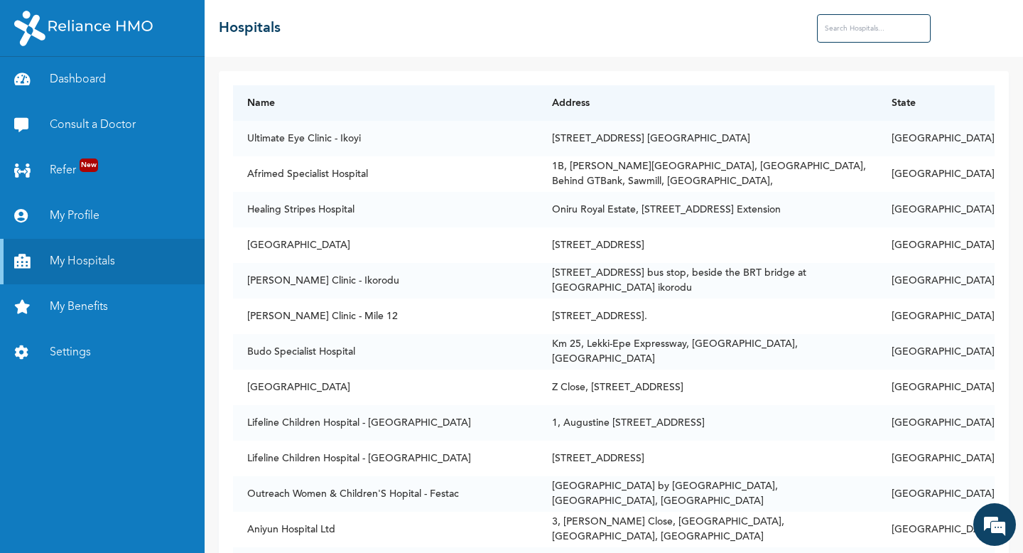
click at [891, 39] on input "text" at bounding box center [874, 28] width 114 height 28
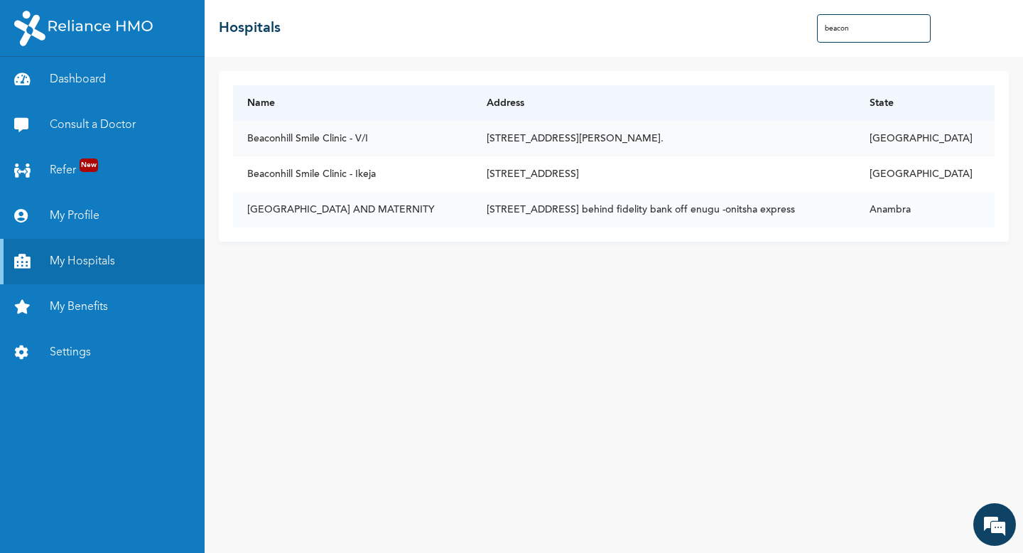
type input "beacon"
drag, startPoint x: 394, startPoint y: 139, endPoint x: 249, endPoint y: 141, distance: 144.9
click at [249, 141] on td "Beaconhill Smile Clinic - V/I" at bounding box center [352, 139] width 239 height 36
copy td "Beaconhill Smile Clinic - V/I"
click at [1013, 528] on div "We're Online! How may I help you [DATE]?" at bounding box center [994, 524] width 43 height 43
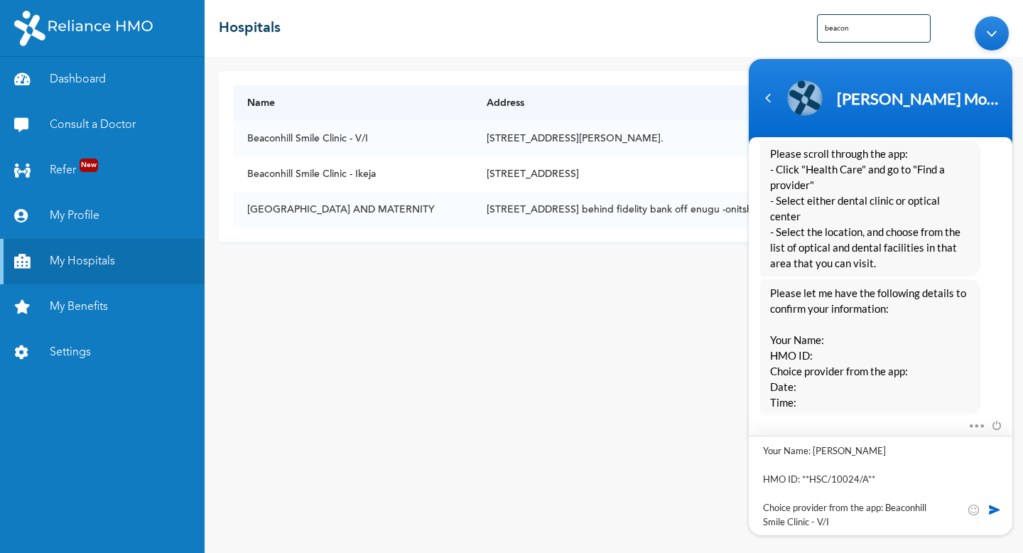
click at [864, 467] on textarea "Your Name: [PERSON_NAME] HMO ID: **HSC/10024/A** Choice provider from the app: …" at bounding box center [880, 484] width 263 height 99
type textarea "Your Name: [PERSON_NAME]-Concern HMO ID: HSC/10024/A Choice provider from the a…"
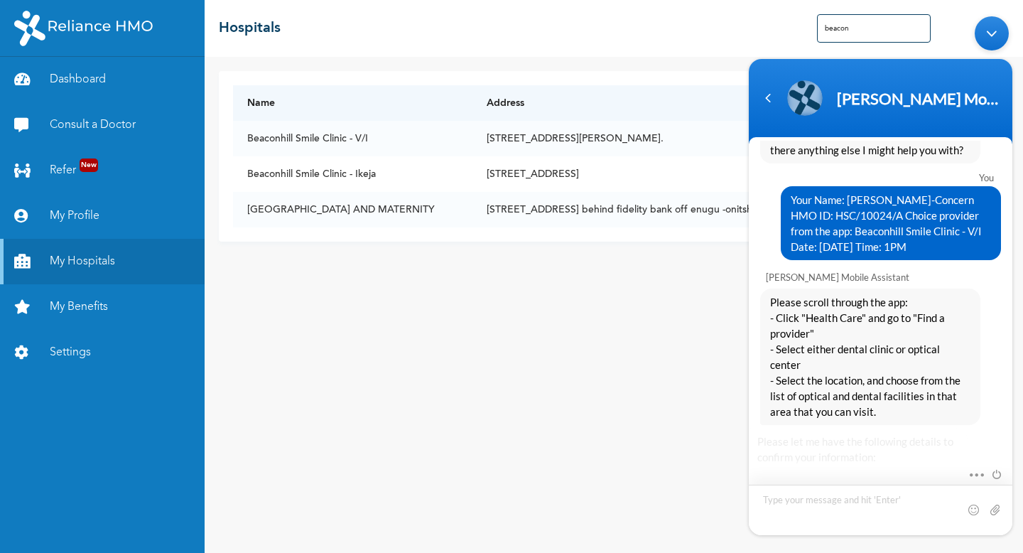
scroll to position [1727, 0]
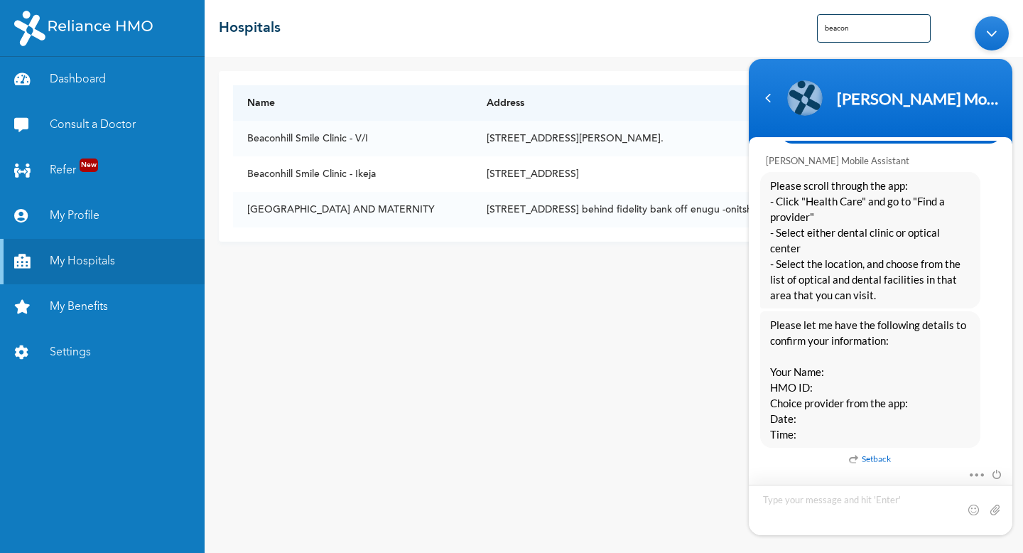
click at [853, 511] on textarea "Type your message and hit 'Enter'" at bounding box center [880, 509] width 263 height 50
click at [859, 495] on textarea "Type your message and hit 'Enter'" at bounding box center [880, 509] width 263 height 50
type textarea "Your Name: [PERSON_NAME] HMO ID: **HSC/10024/A** Choice provider from the app: …"
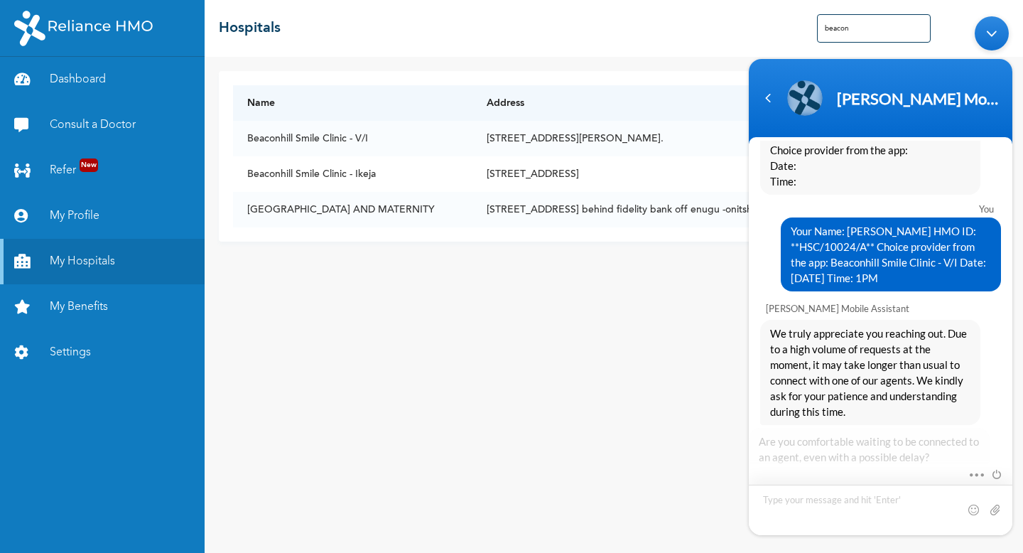
scroll to position [2086, 0]
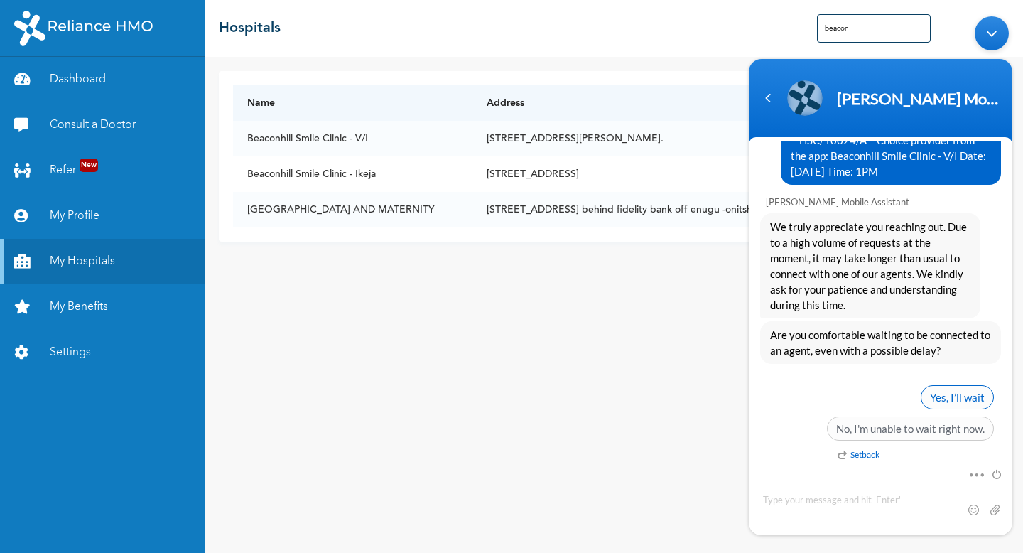
click at [933, 397] on span "Yes, I’ll wait" at bounding box center [956, 397] width 73 height 24
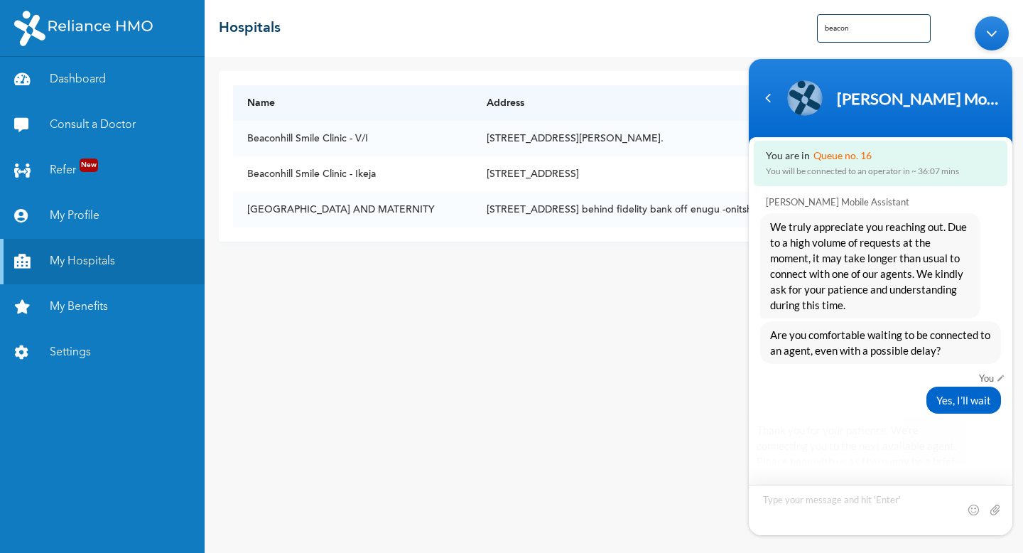
scroll to position [2190, 0]
